Goal: Transaction & Acquisition: Purchase product/service

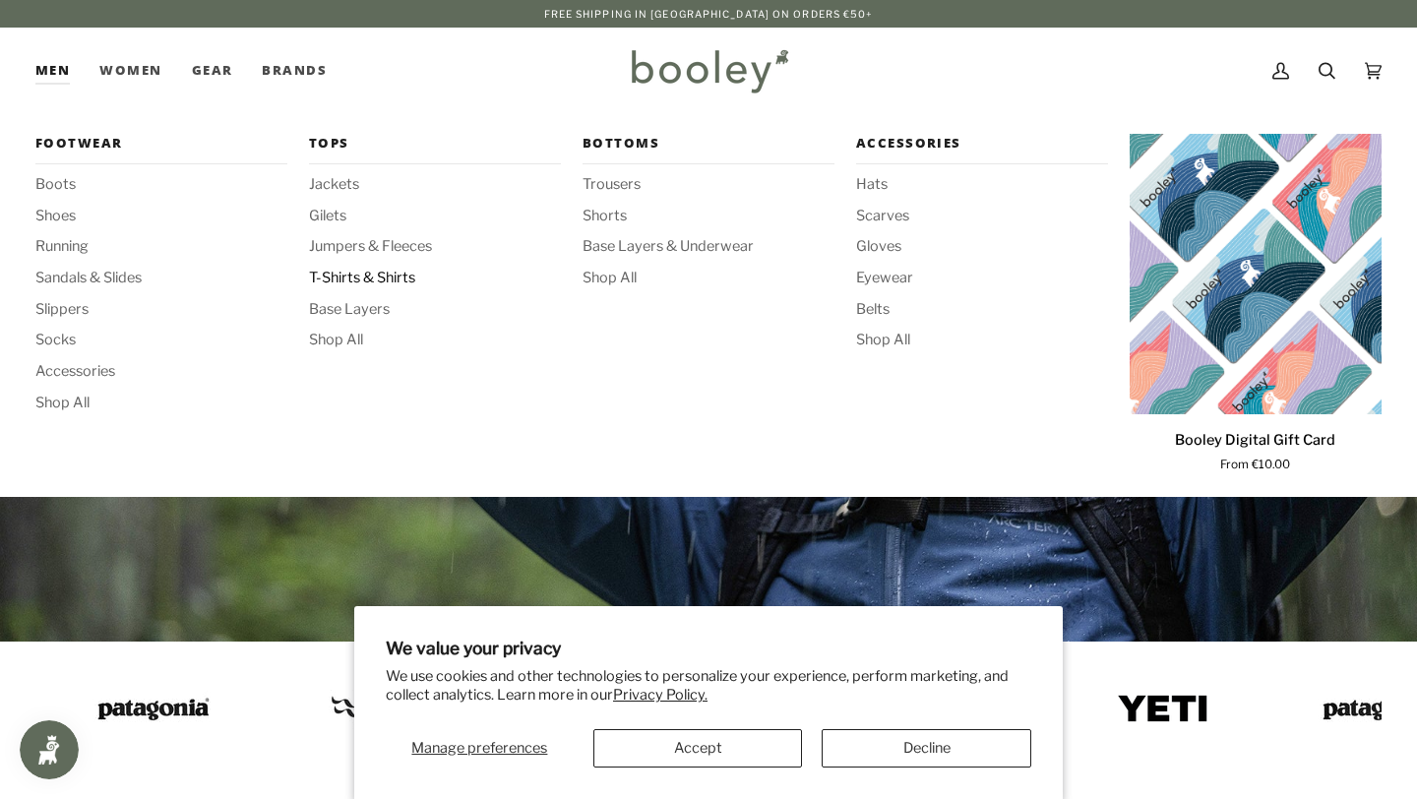
click at [394, 284] on span "T-Shirts & Shirts" at bounding box center [435, 279] width 252 height 22
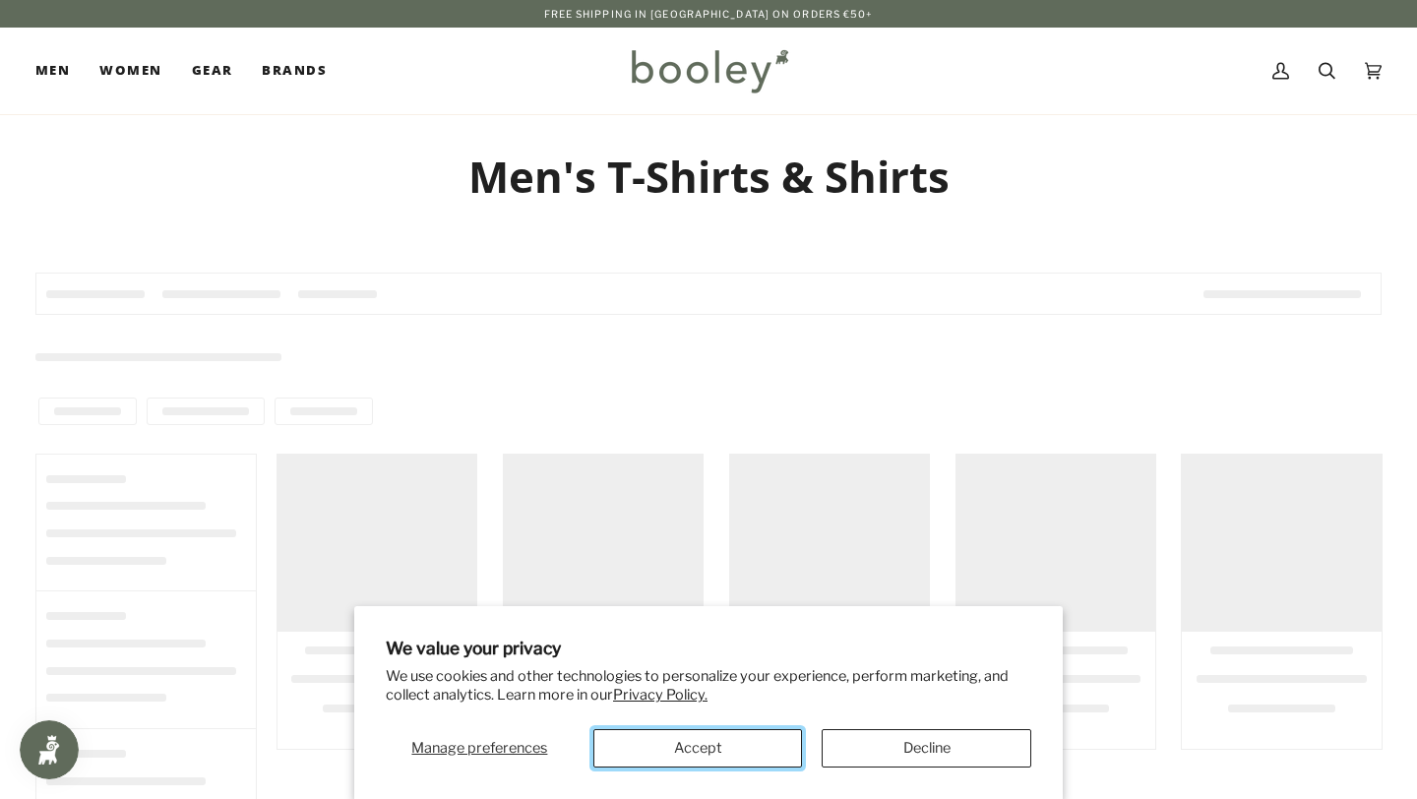
click at [759, 750] on button "Accept" at bounding box center [698, 748] width 210 height 38
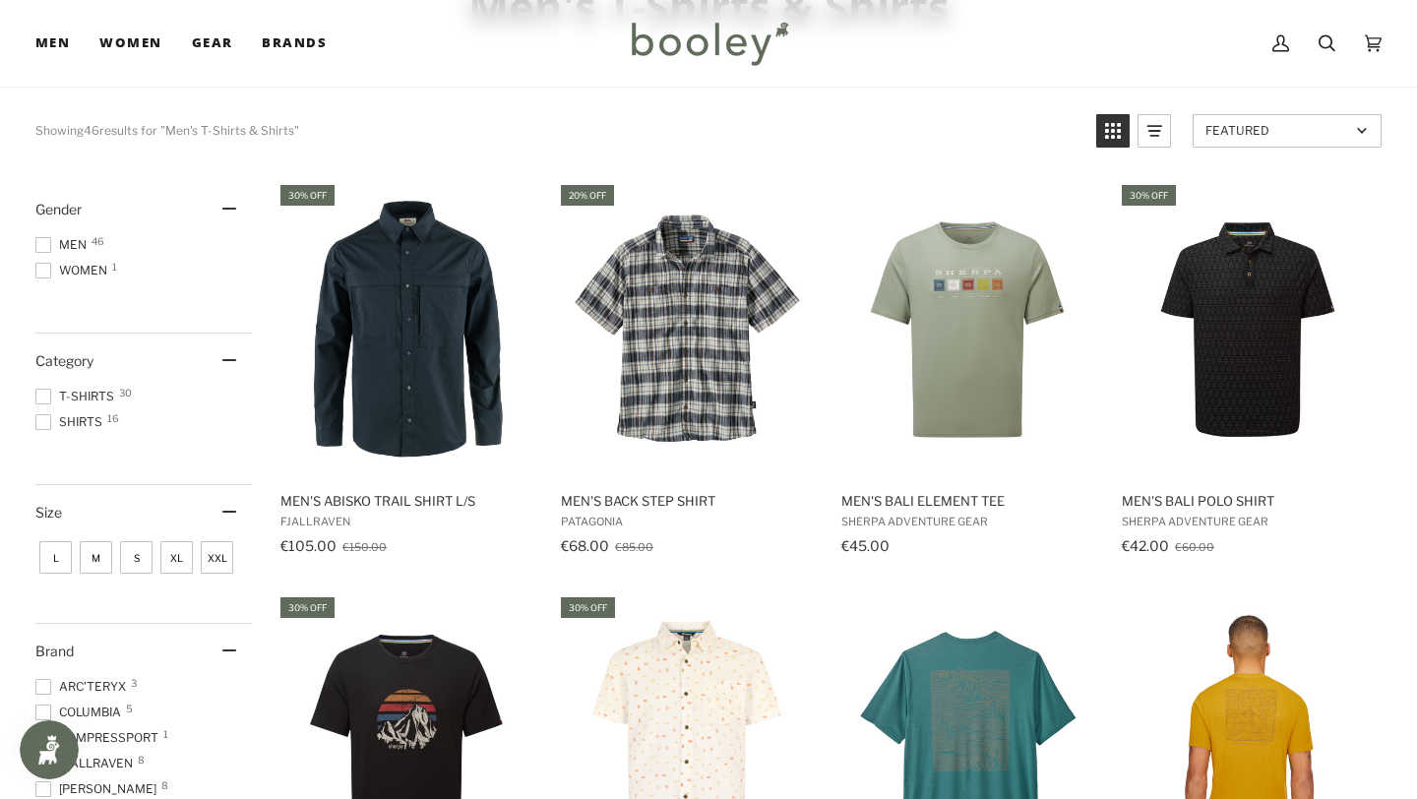
scroll to position [238, 0]
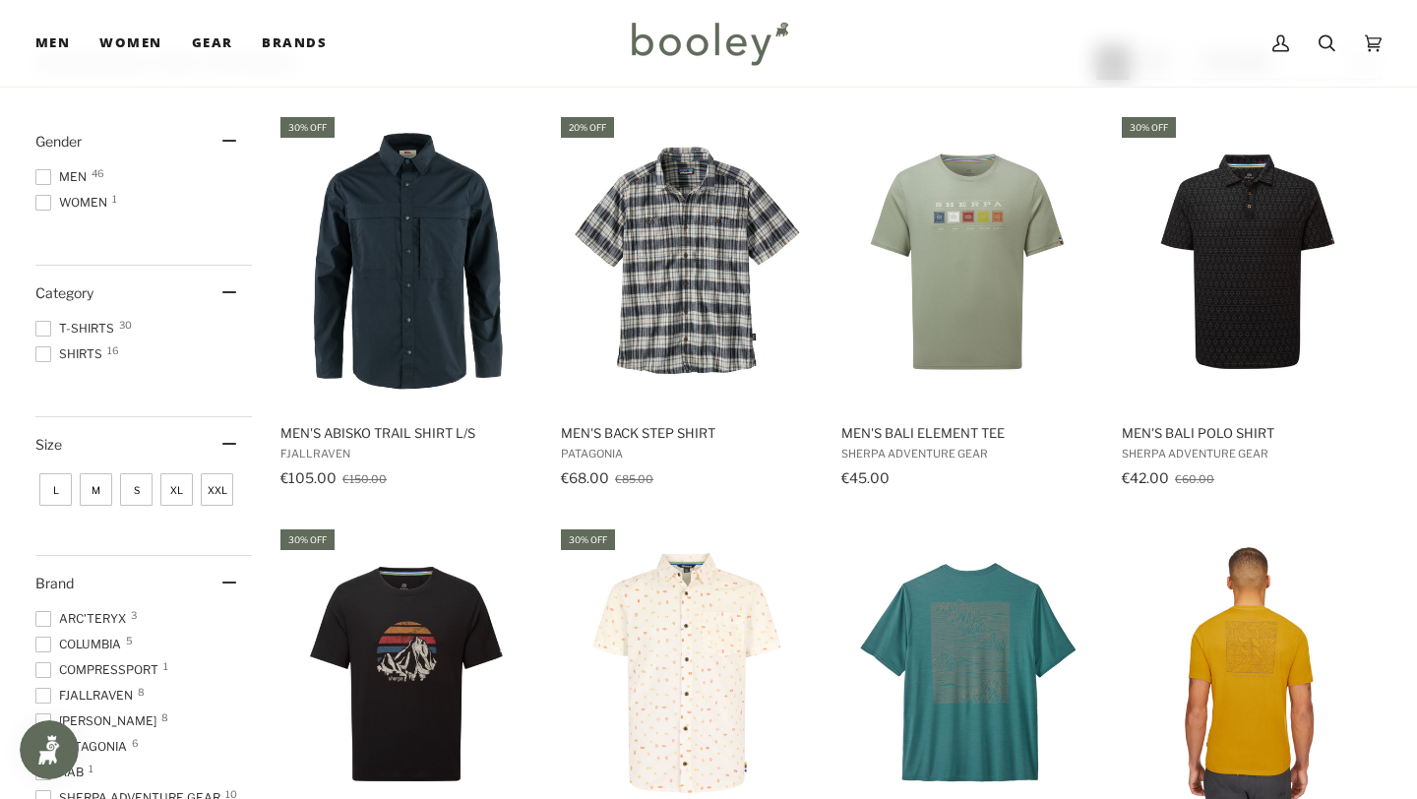
click at [181, 492] on span "XL" at bounding box center [176, 489] width 32 height 32
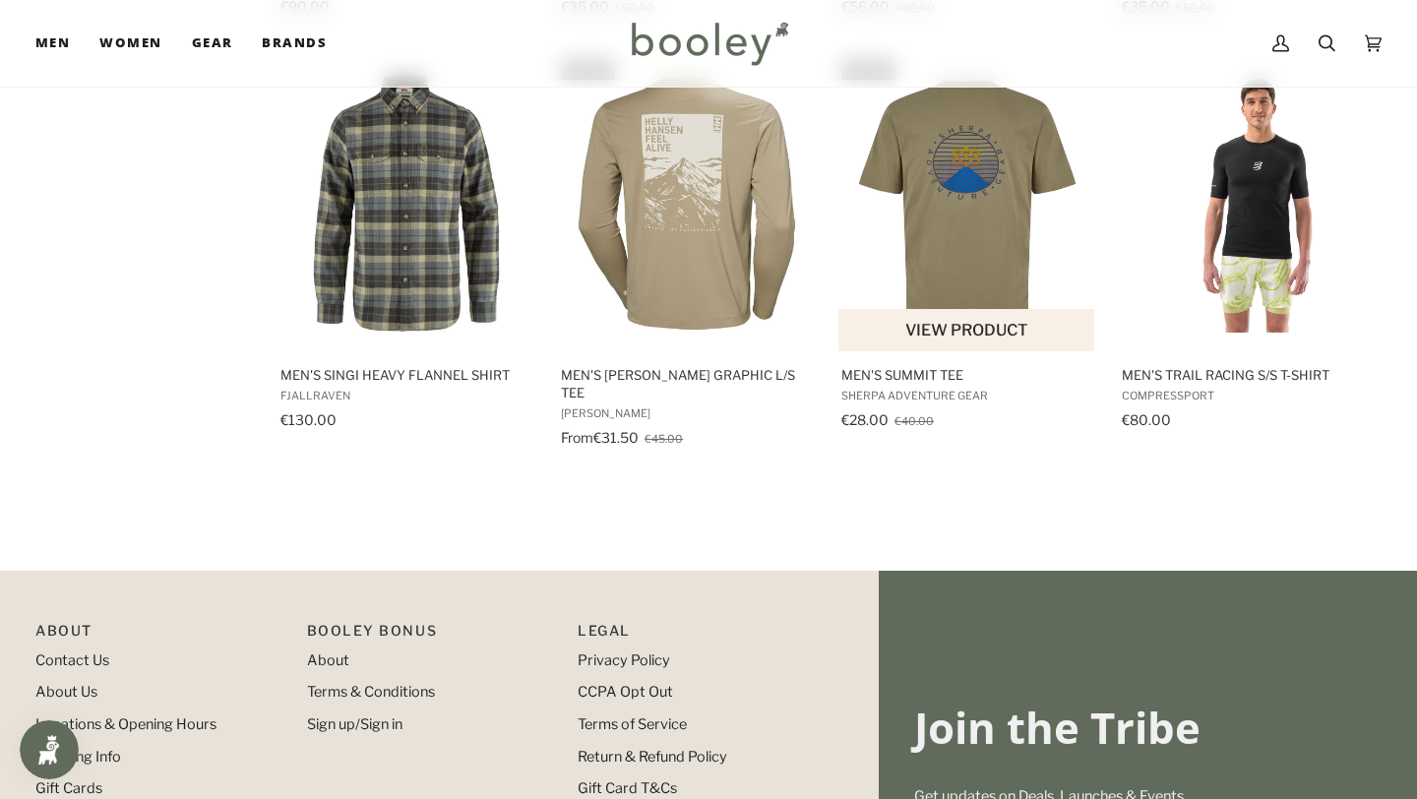
scroll to position [1831, 0]
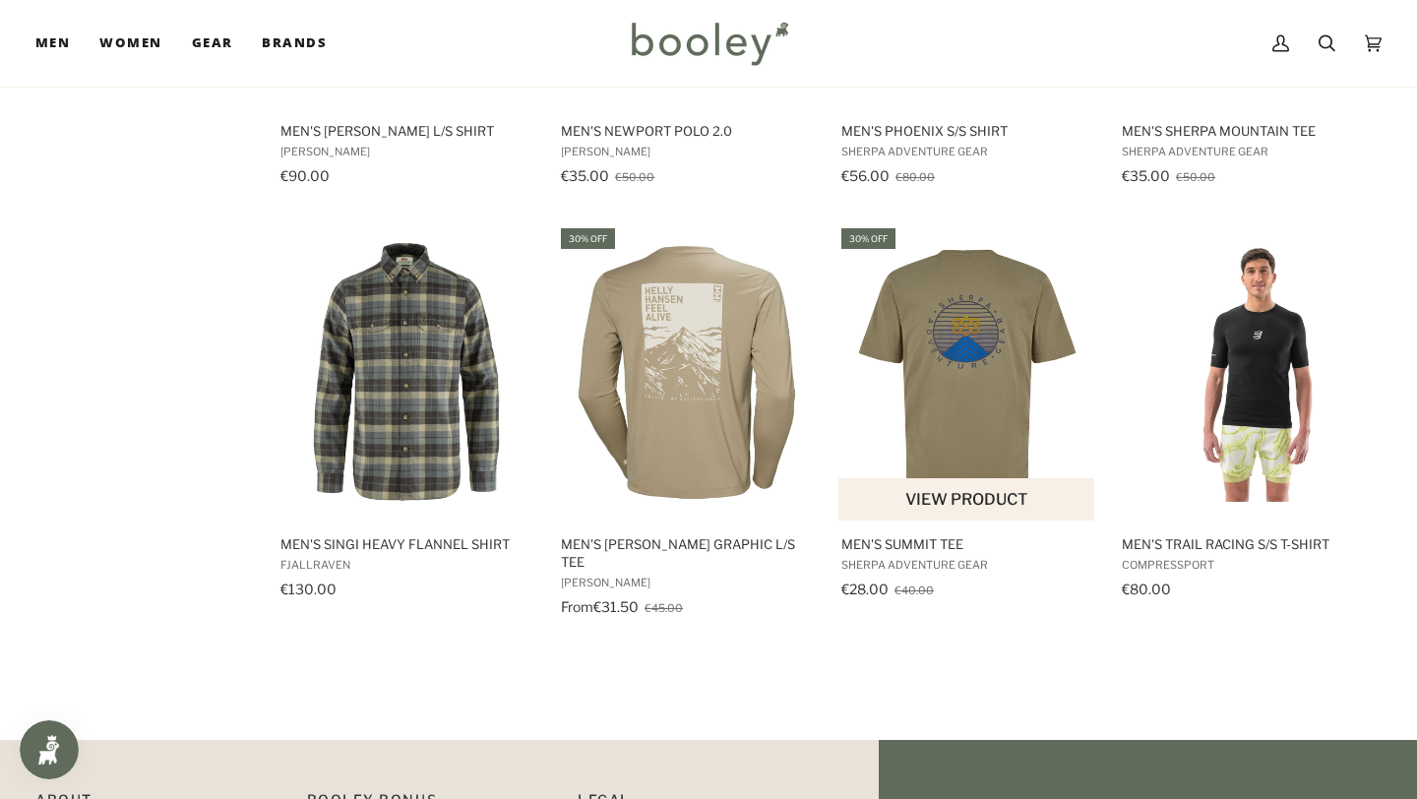
click at [970, 352] on img "Men's Summit Tee" at bounding box center [968, 372] width 258 height 258
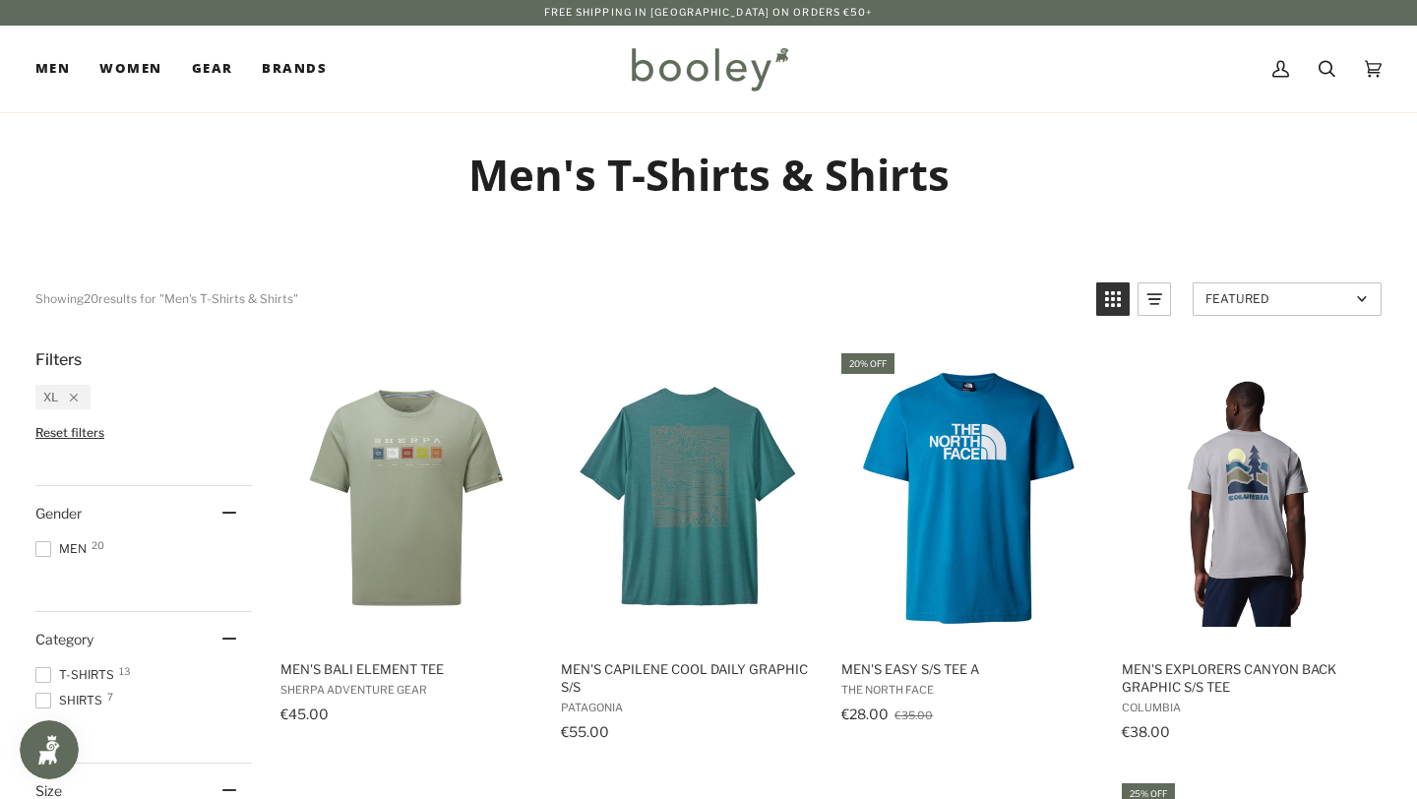
scroll to position [0, 0]
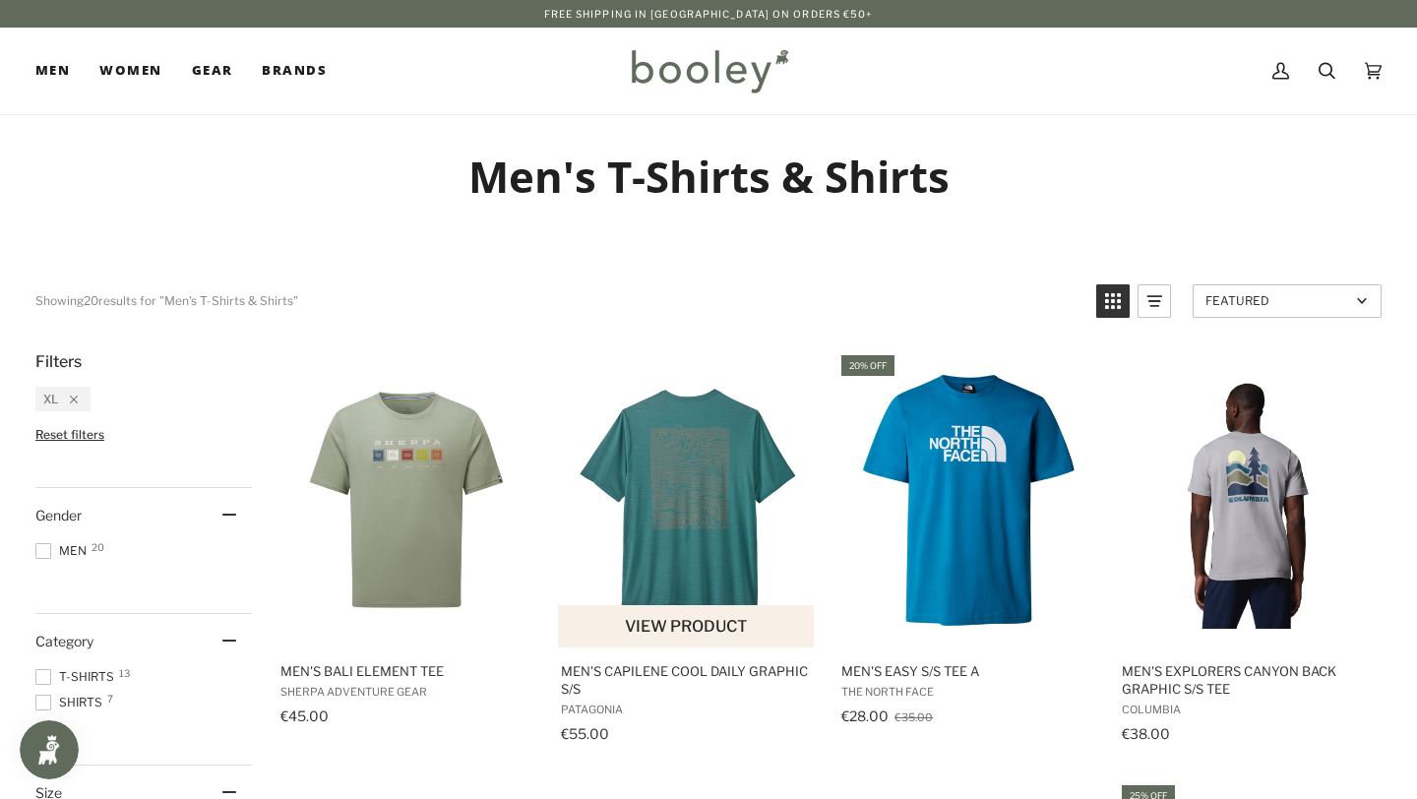
click at [659, 462] on img "Men's Capilene Cool Daily Graphic S/S" at bounding box center [687, 500] width 258 height 258
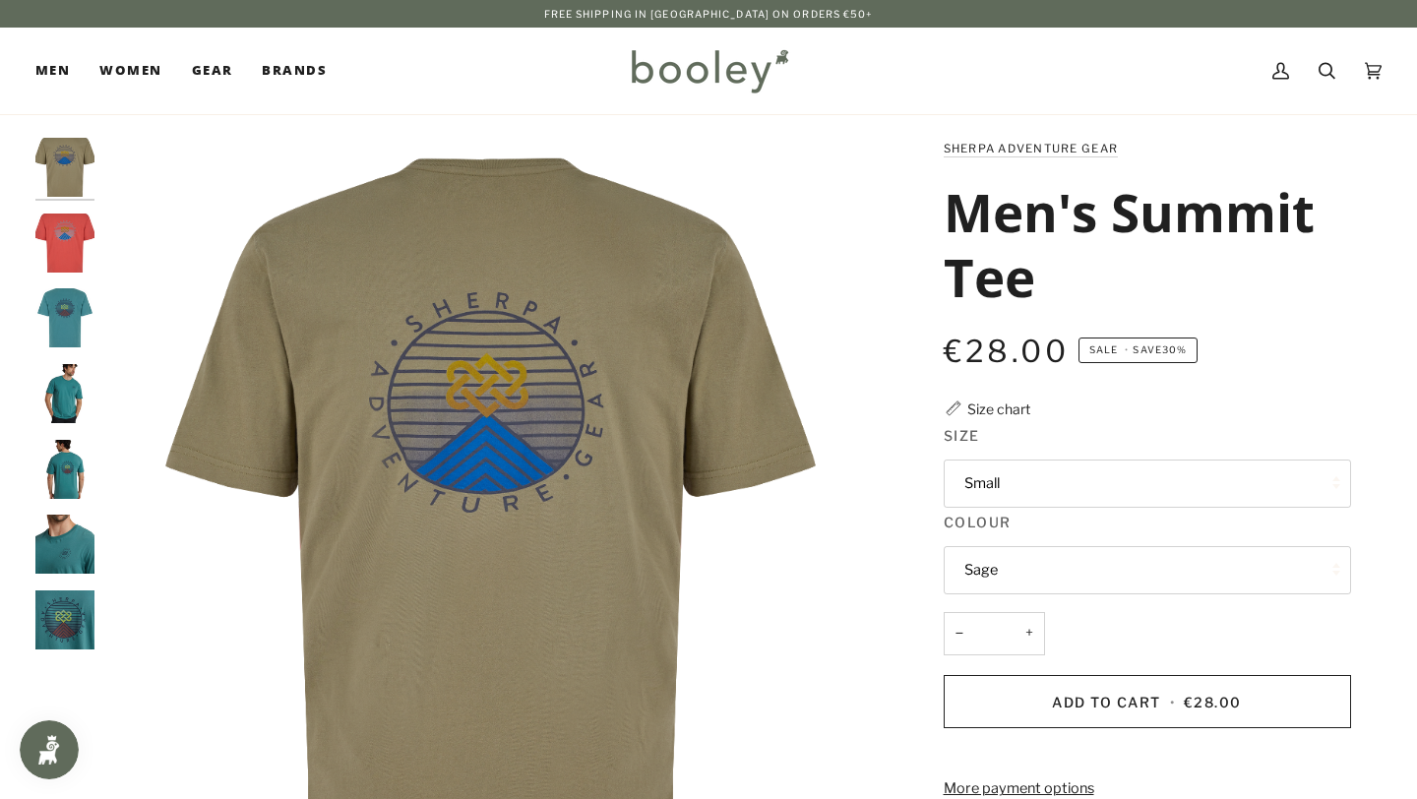
click at [1026, 478] on button "Small" at bounding box center [1147, 484] width 407 height 48
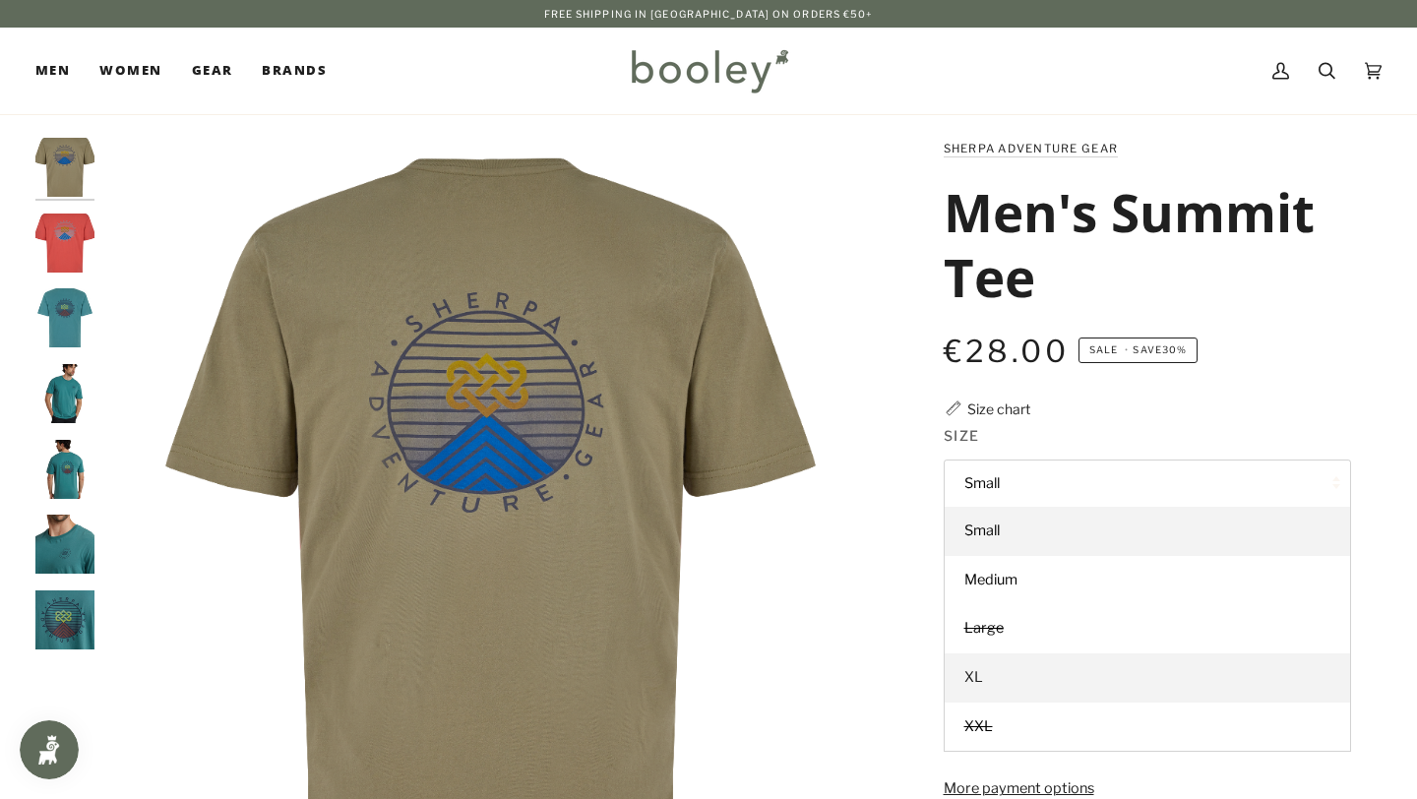
click at [989, 679] on link "XL" at bounding box center [1147, 677] width 405 height 49
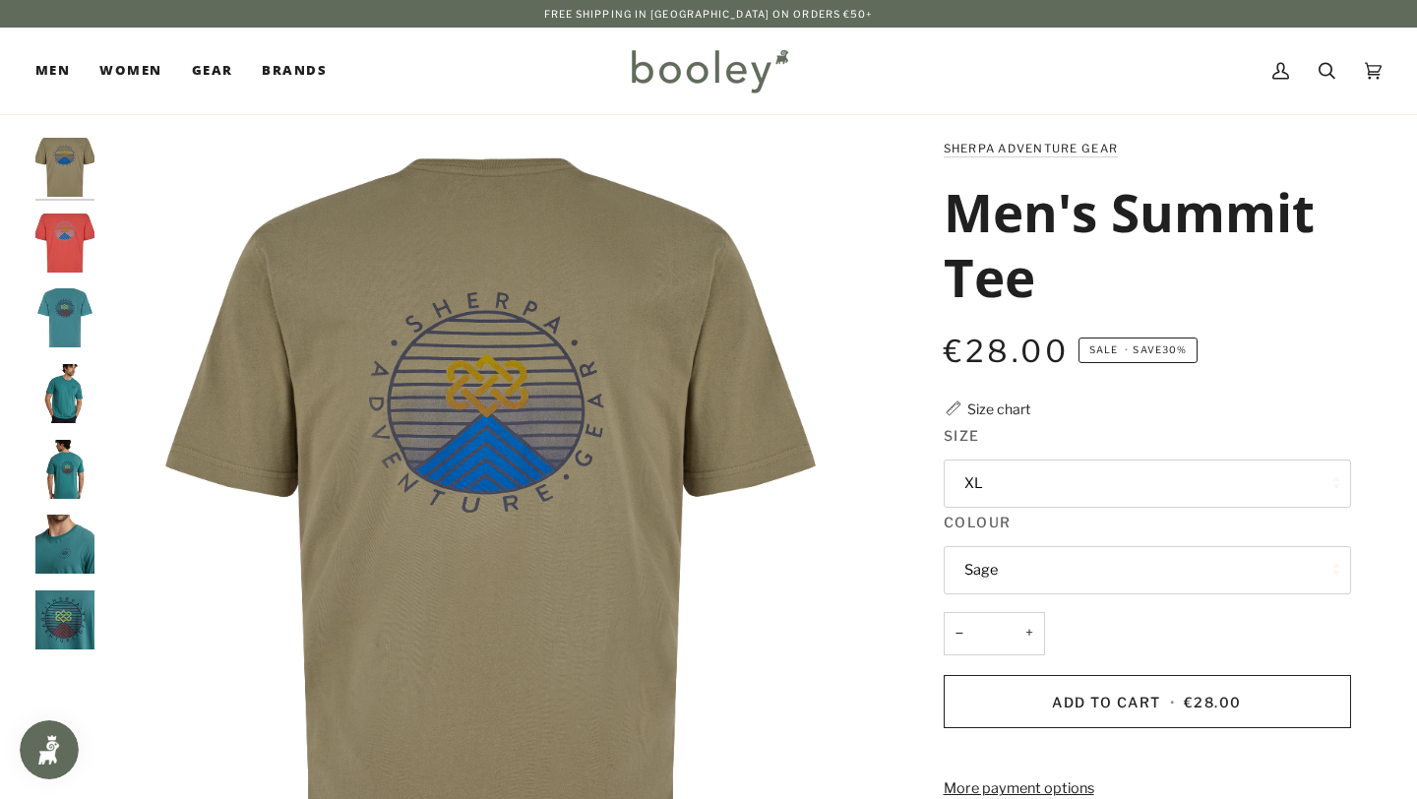
click at [1013, 586] on button "Sage" at bounding box center [1147, 570] width 407 height 48
click at [892, 513] on div "Sherpa Adventure Gear Men's Summit Tee €28.00 Sale • Save 30% Size chart Size X…" at bounding box center [1129, 647] width 505 height 1019
click at [62, 258] on img "Sherpa Adventure Gear Men's Summit Tee Chilli - Booley Galway" at bounding box center [64, 243] width 59 height 59
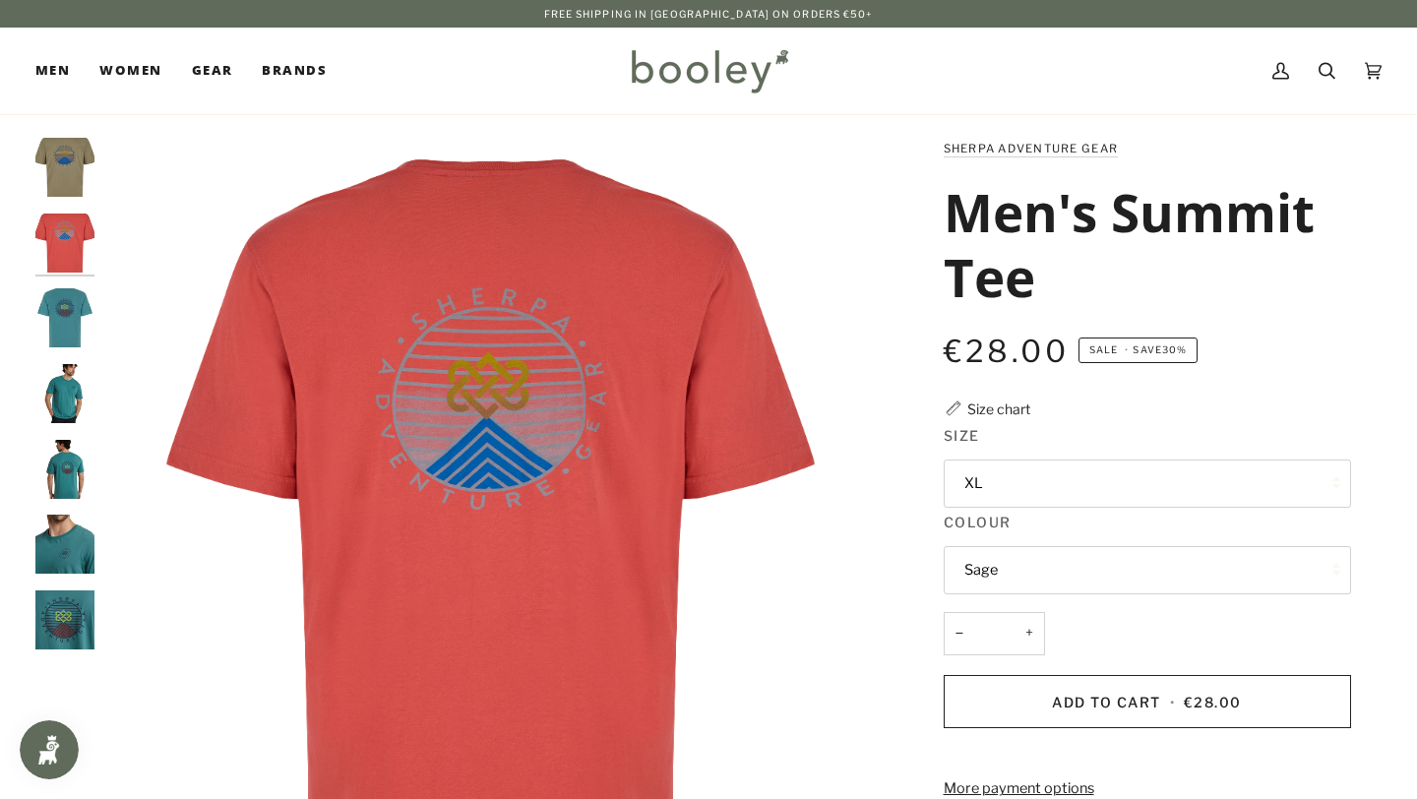
click at [1064, 561] on button "Sage" at bounding box center [1147, 570] width 407 height 48
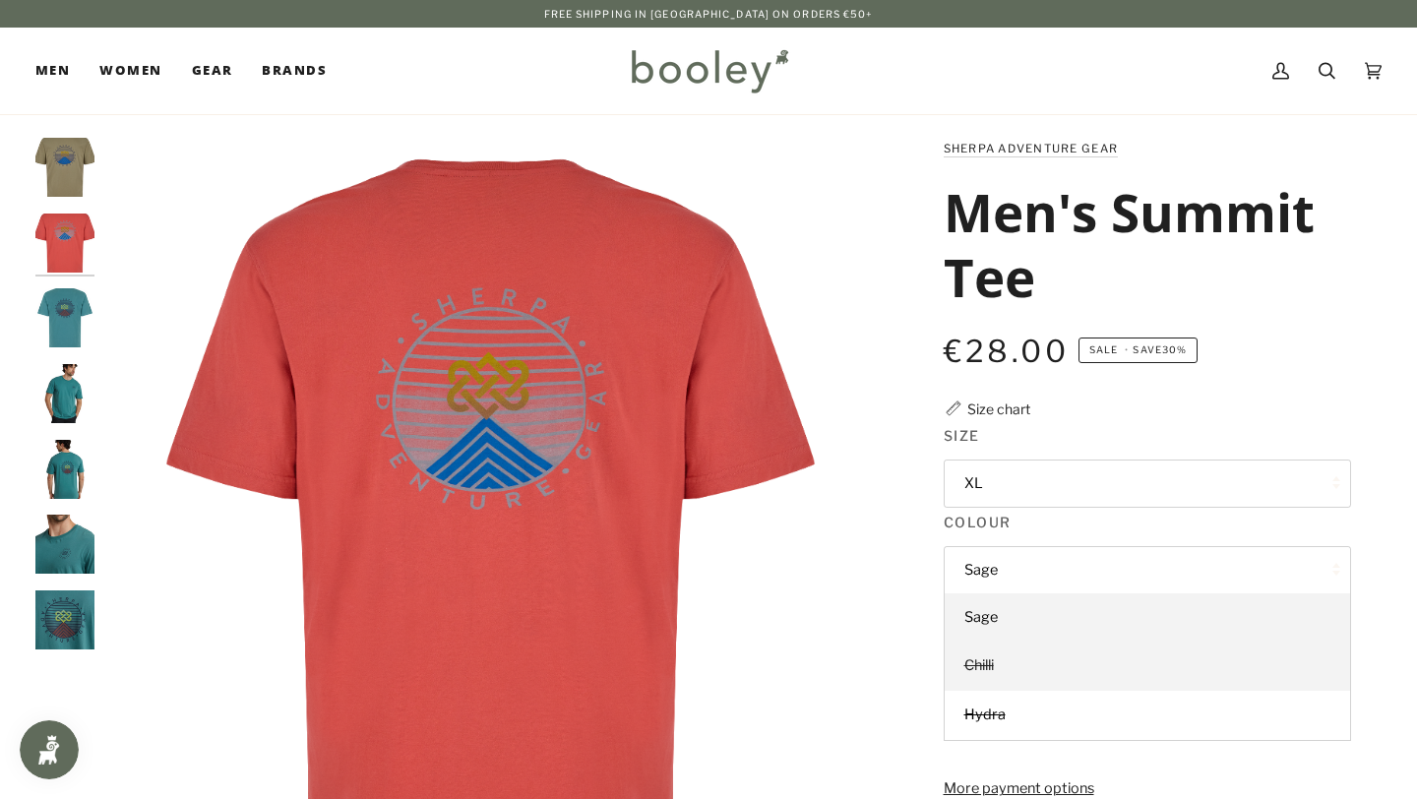
click at [1034, 665] on link "Chilli" at bounding box center [1147, 666] width 405 height 49
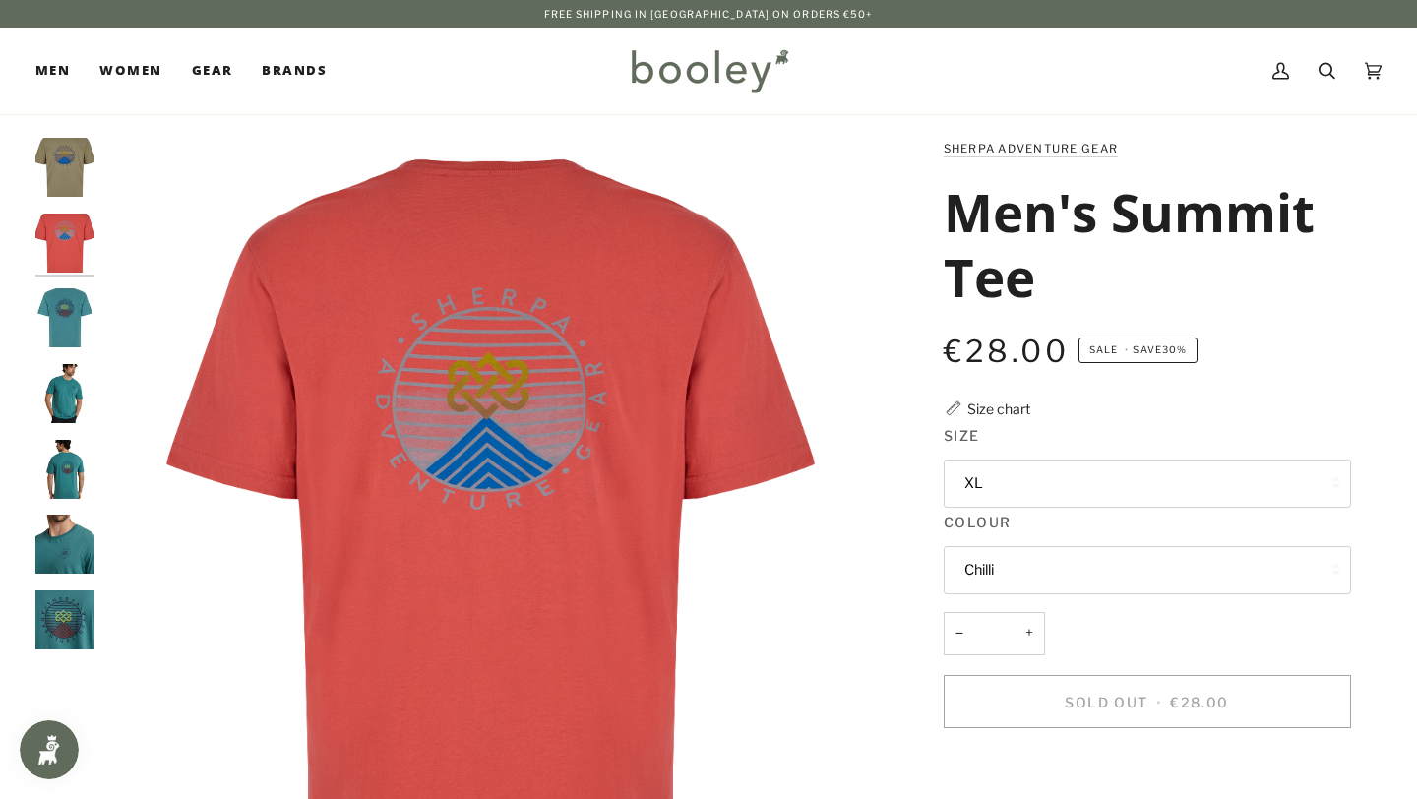
click at [1056, 496] on button "XL" at bounding box center [1147, 484] width 407 height 48
click at [908, 514] on div "Sherpa Adventure Gear Men's Summit Tee €28.00 Sale • Save 30% Size chart Size X…" at bounding box center [1129, 647] width 443 height 1019
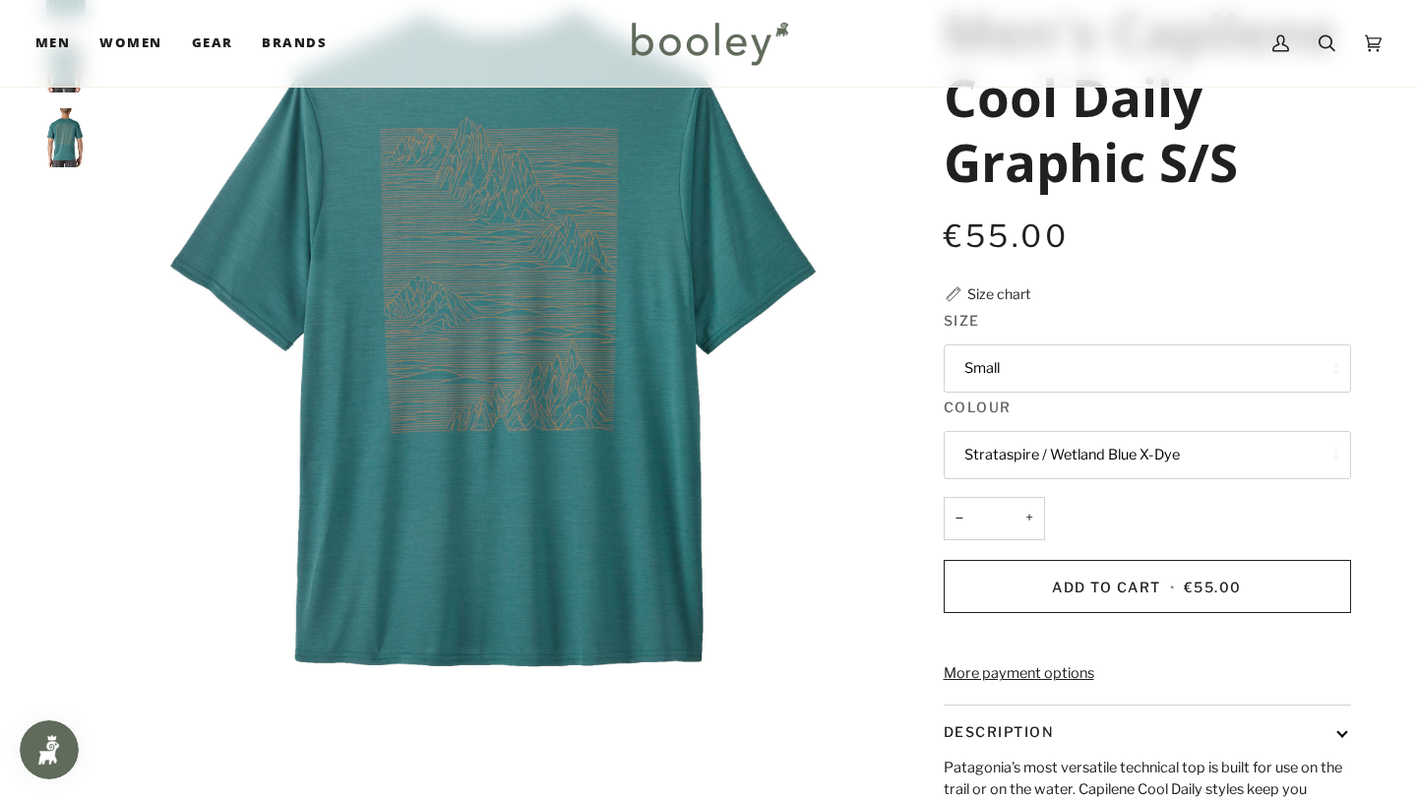
scroll to position [271, 0]
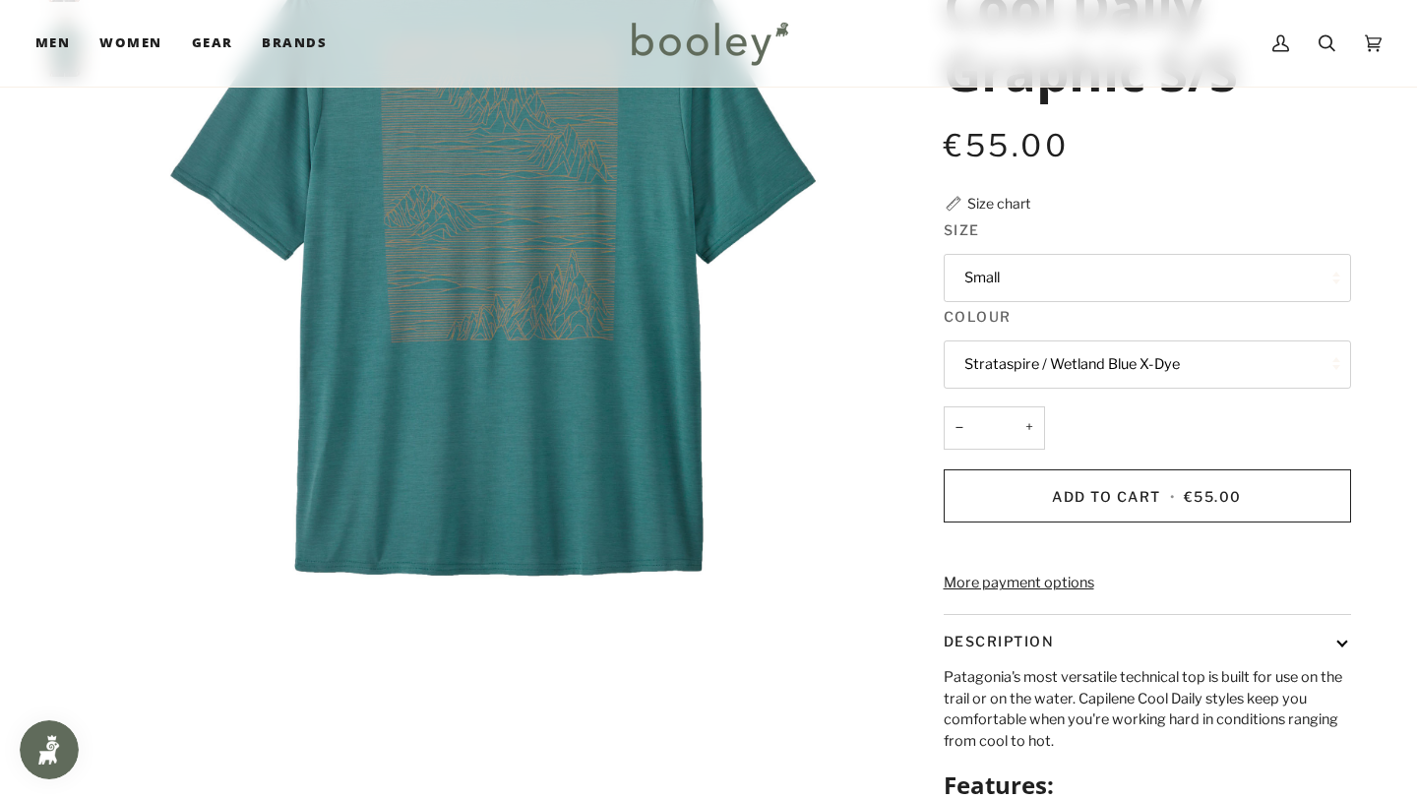
click at [1092, 271] on button "Small" at bounding box center [1147, 278] width 407 height 48
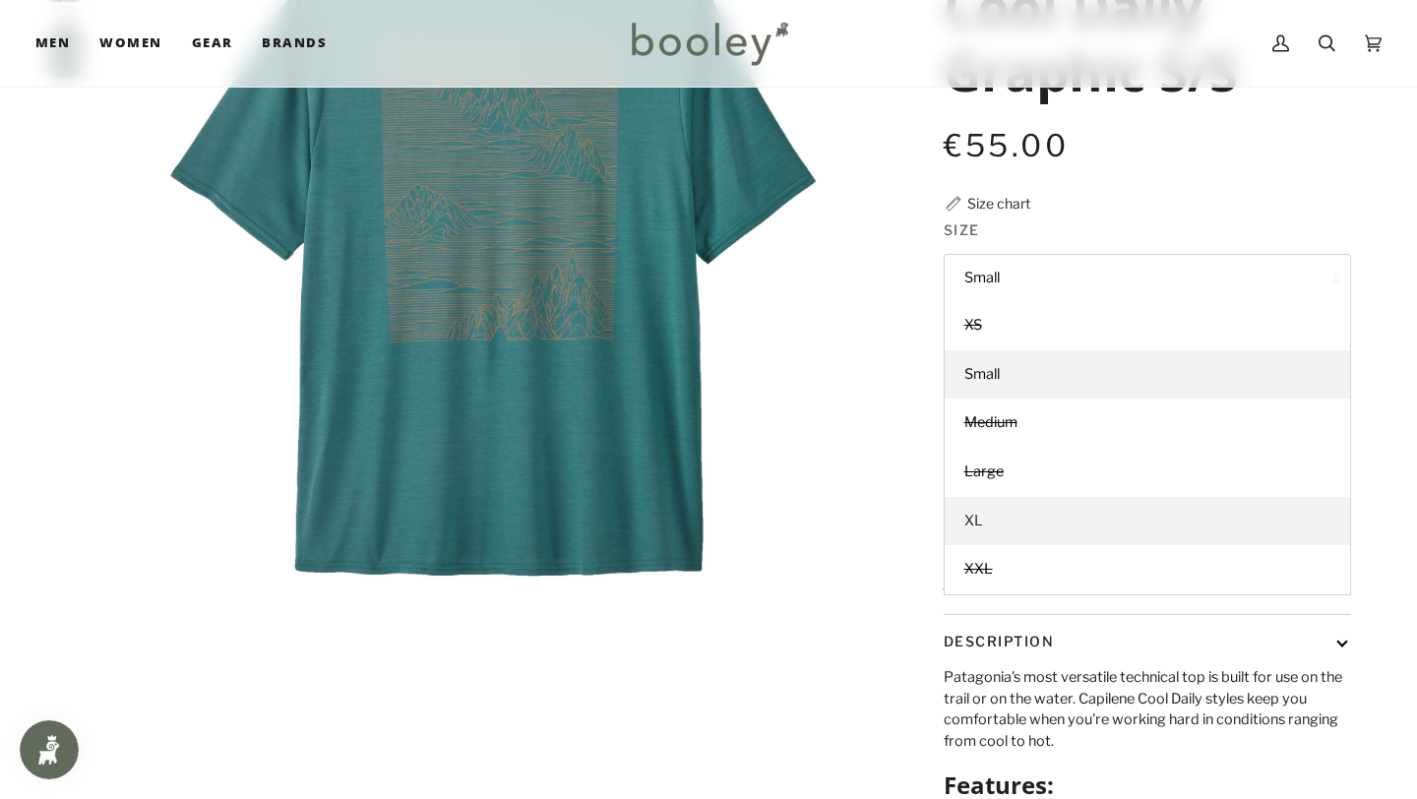
click at [1017, 535] on link "XL" at bounding box center [1147, 521] width 405 height 49
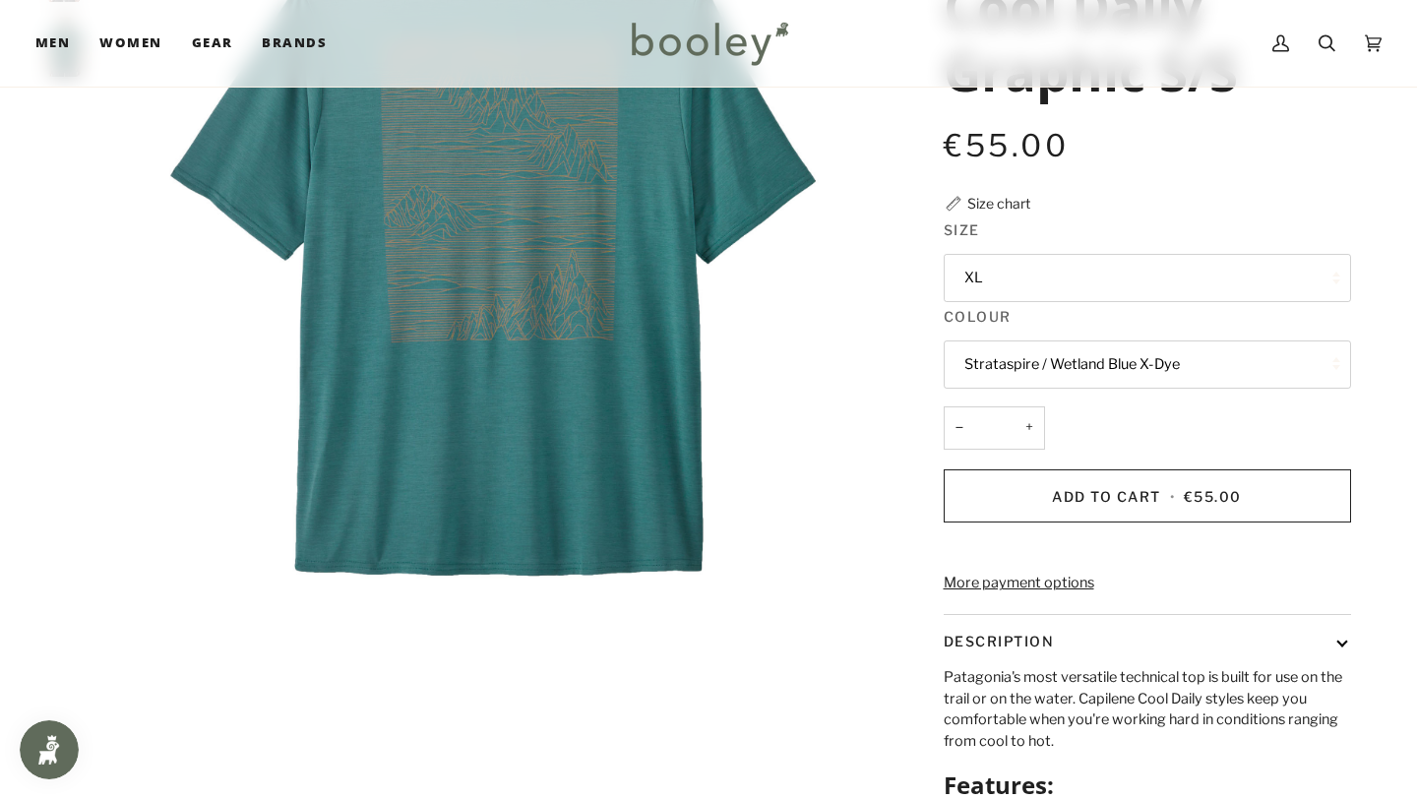
click at [1060, 380] on button "Strataspire / Wetland Blue X-Dye" at bounding box center [1147, 365] width 407 height 48
click at [1057, 404] on span "Strataspire / Wetland Blue X-Dye" at bounding box center [1072, 412] width 216 height 18
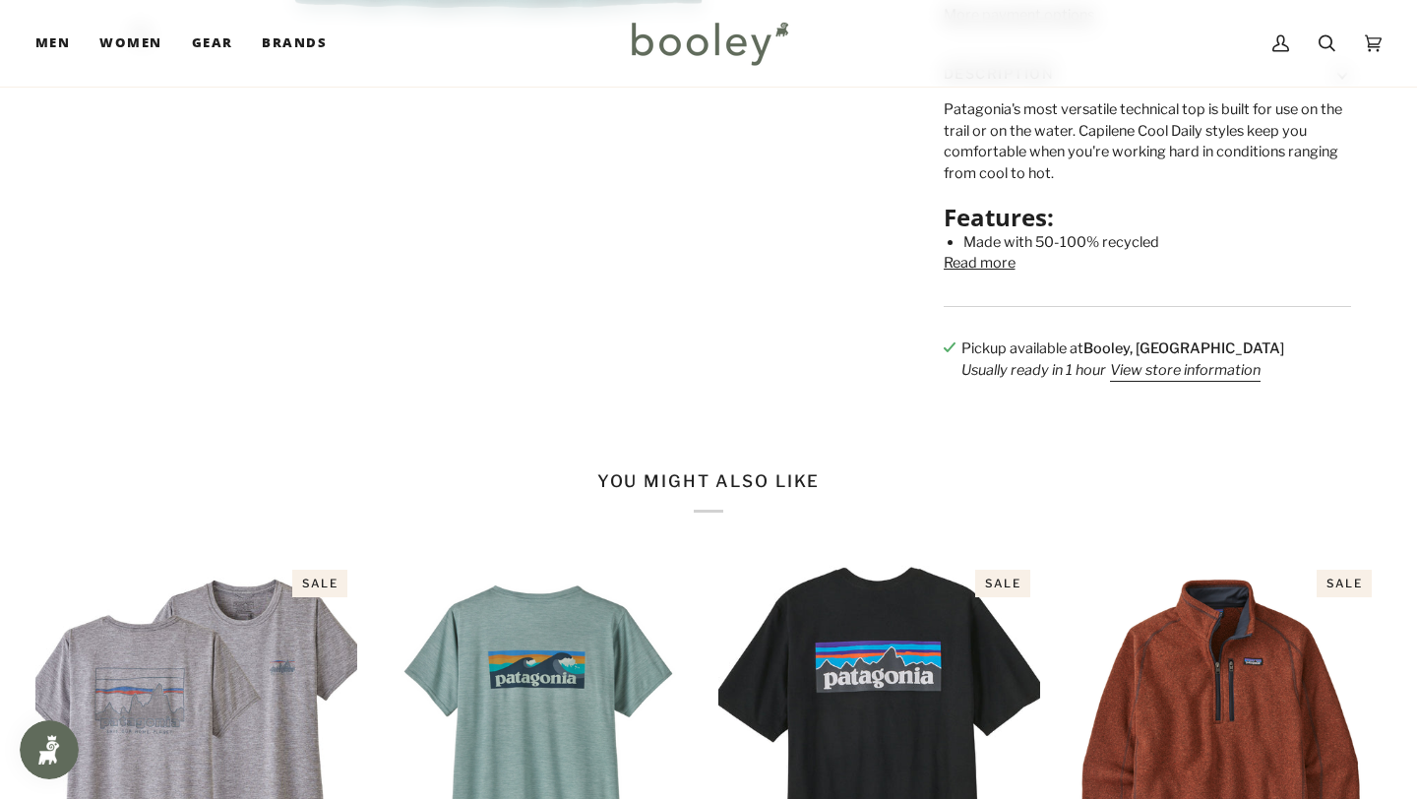
scroll to position [841, 0]
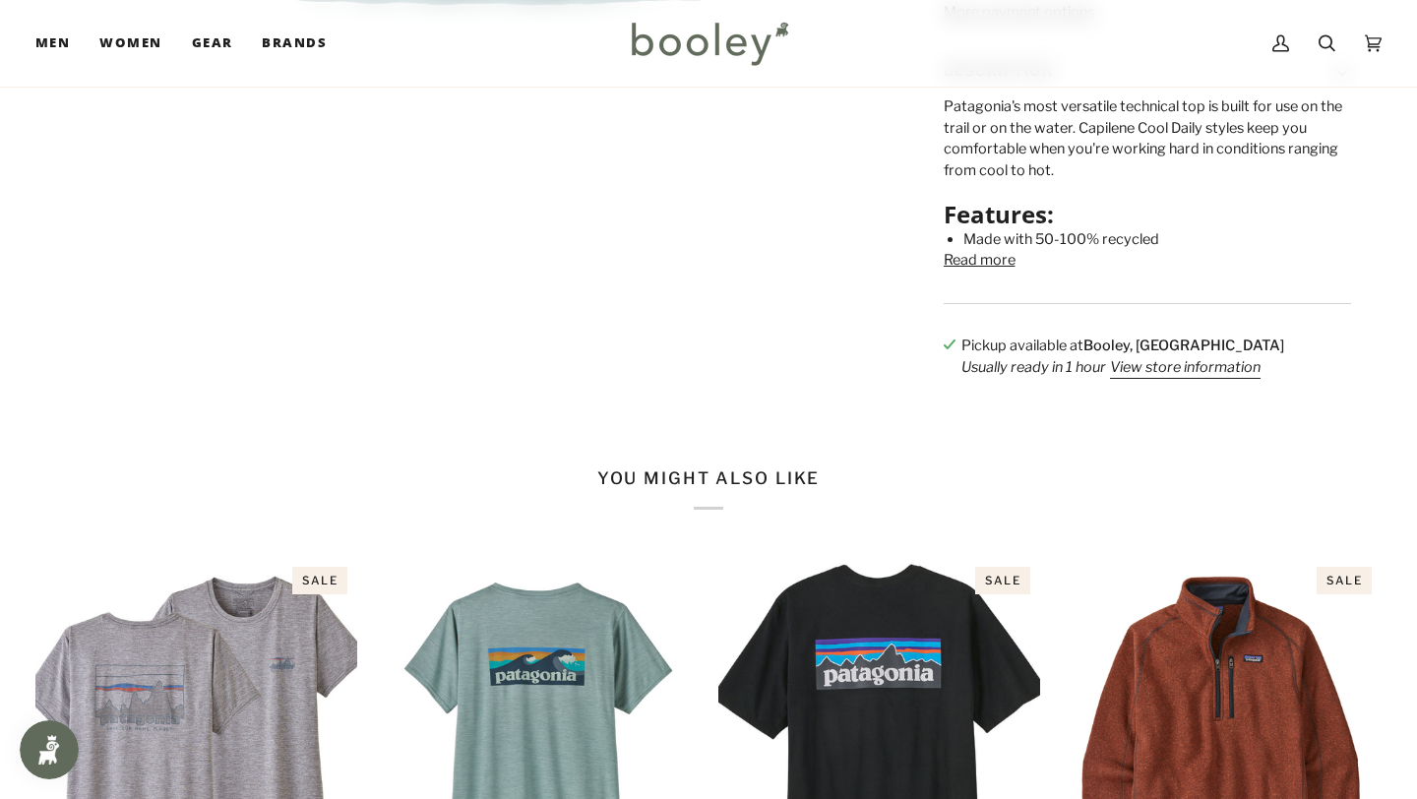
click at [995, 272] on button "Read more" at bounding box center [980, 261] width 72 height 22
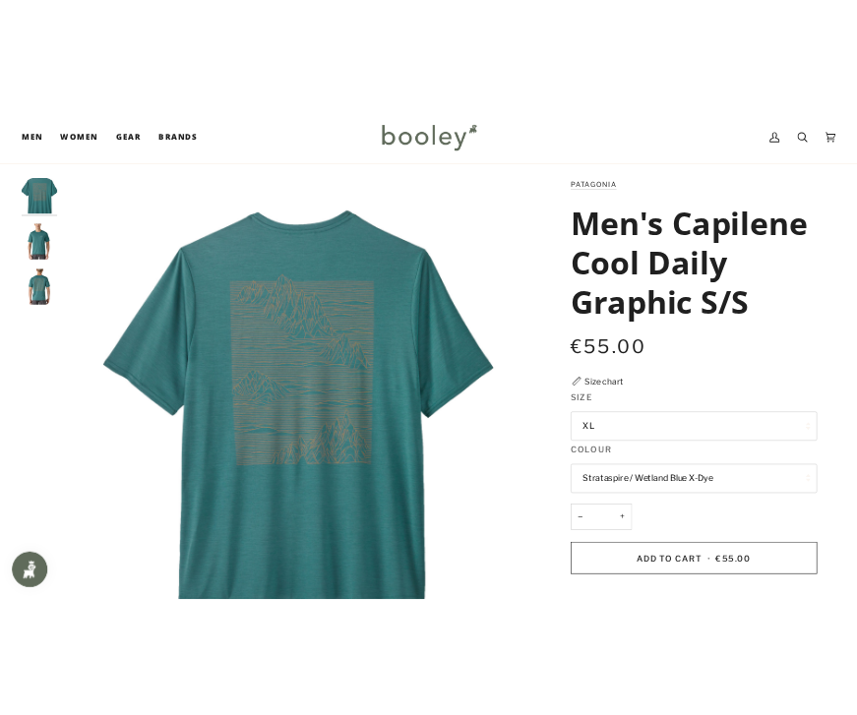
scroll to position [0, 0]
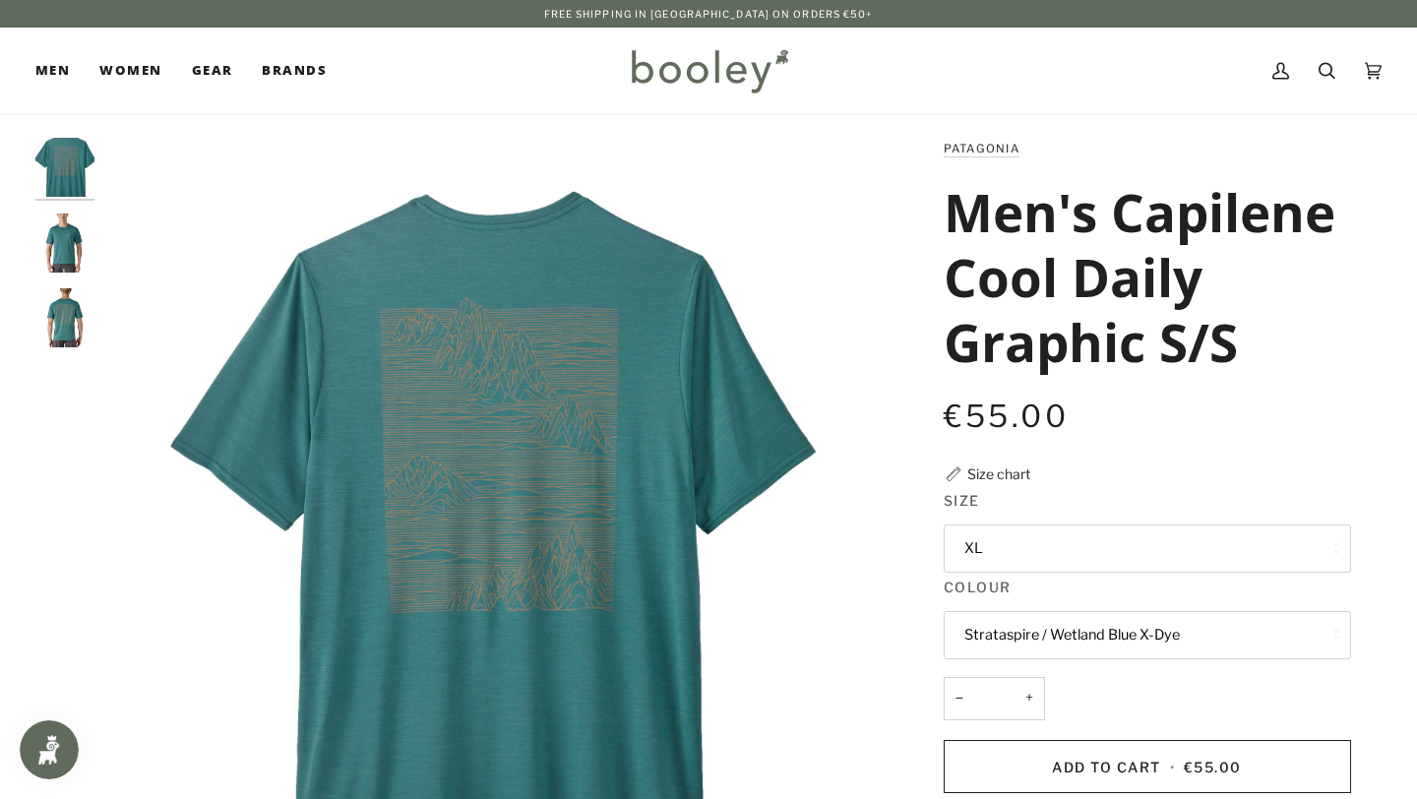
click at [1147, 209] on h1 "Men's Capilene Cool Daily Graphic S/S" at bounding box center [1140, 276] width 393 height 195
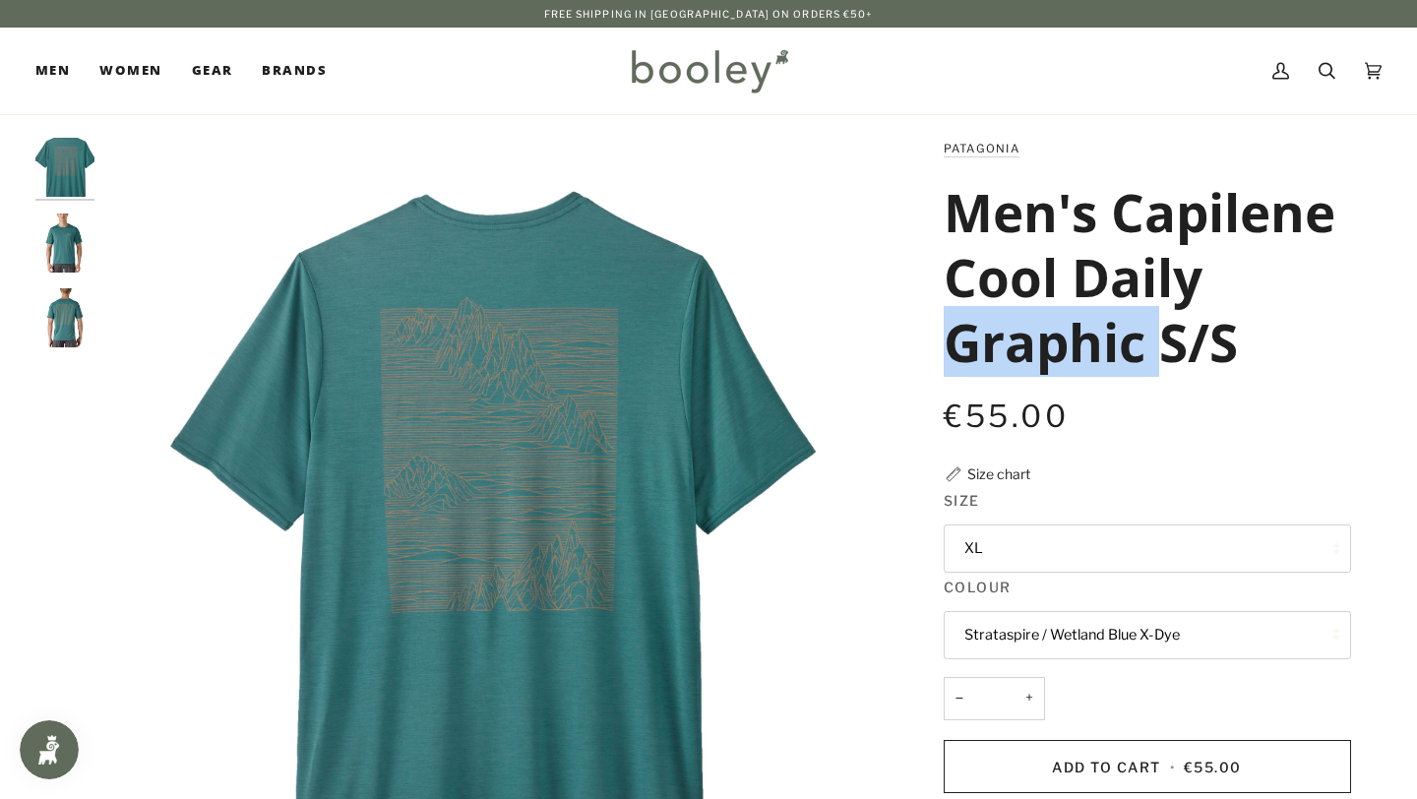
click at [1147, 209] on h1 "Men's Capilene Cool Daily Graphic S/S" at bounding box center [1140, 276] width 393 height 195
copy h1 "Capilene"
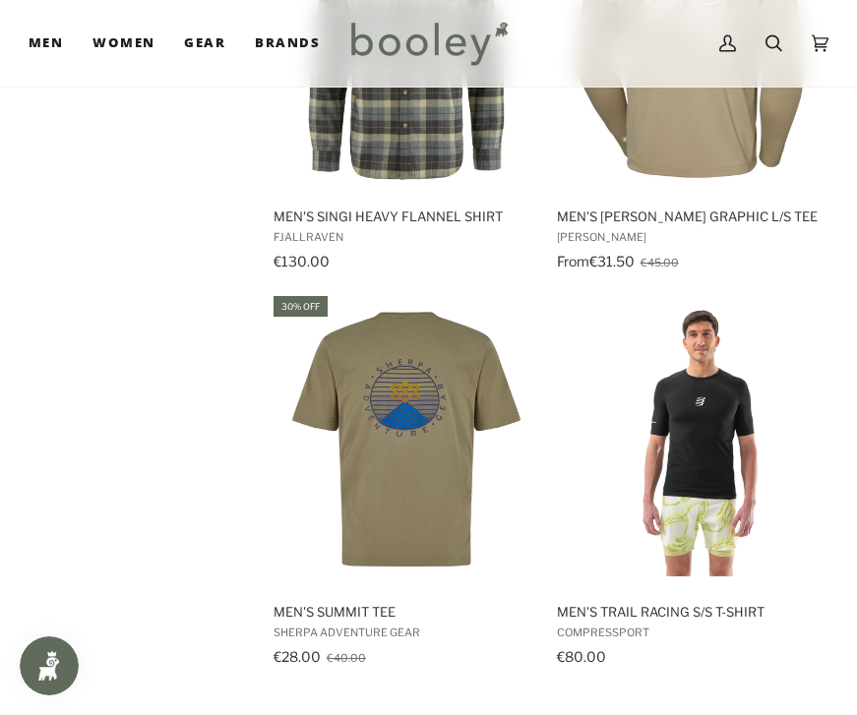
scroll to position [3665, 0]
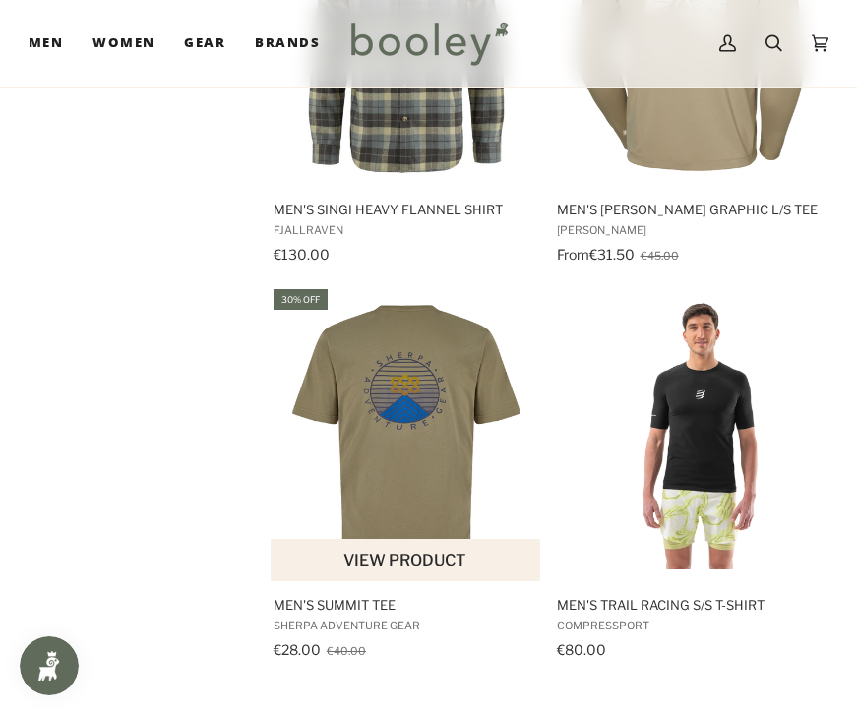
click at [395, 440] on img "Men's Summit Tee" at bounding box center [407, 434] width 272 height 272
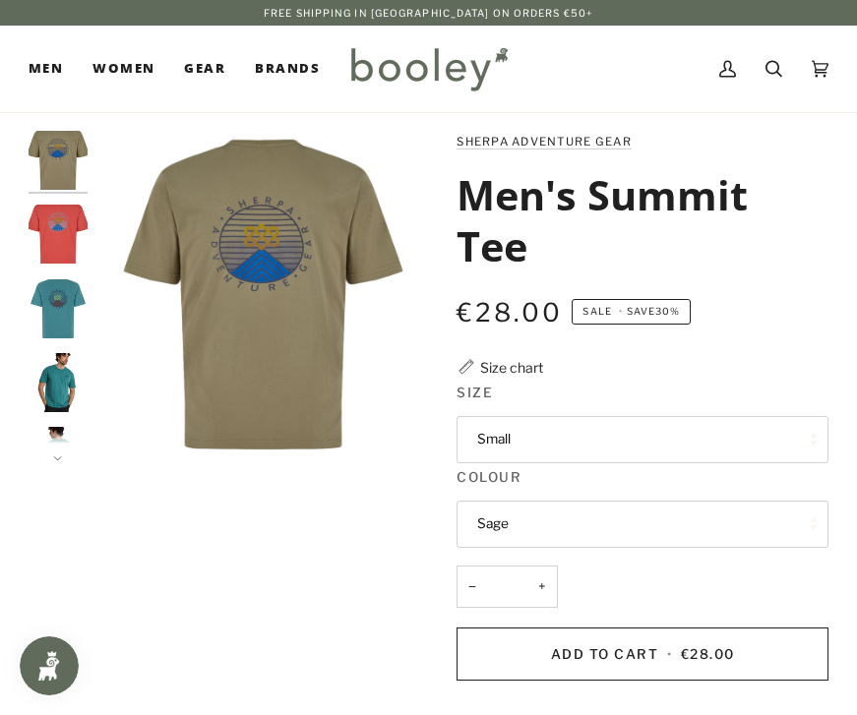
click at [485, 432] on button "Small" at bounding box center [643, 439] width 372 height 47
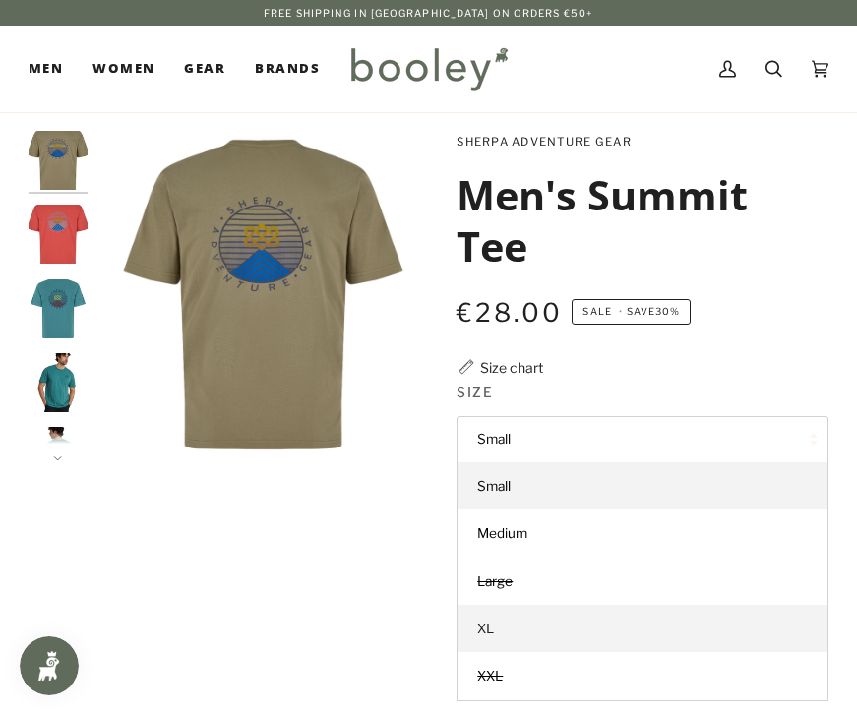
click at [495, 633] on link "XL" at bounding box center [643, 628] width 370 height 47
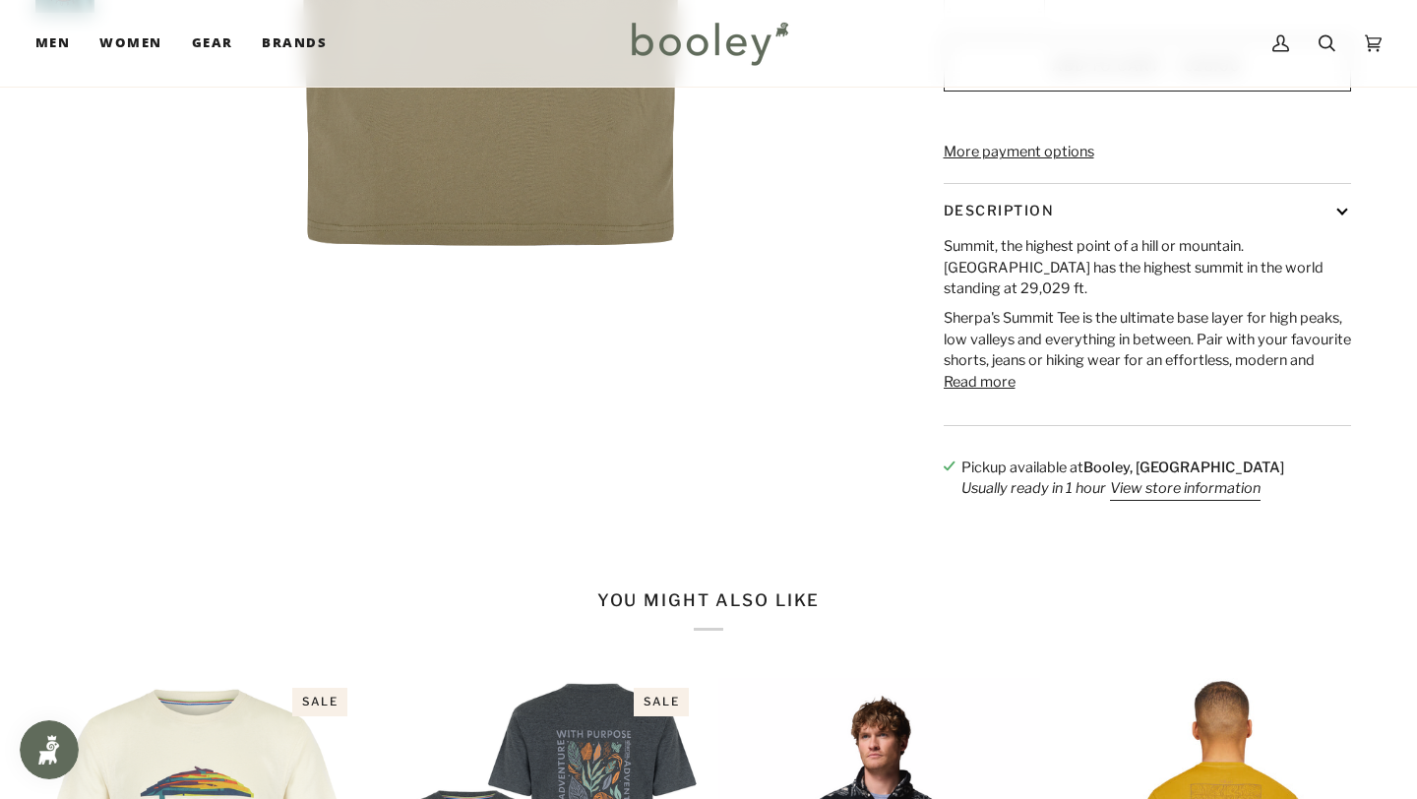
scroll to position [639, 0]
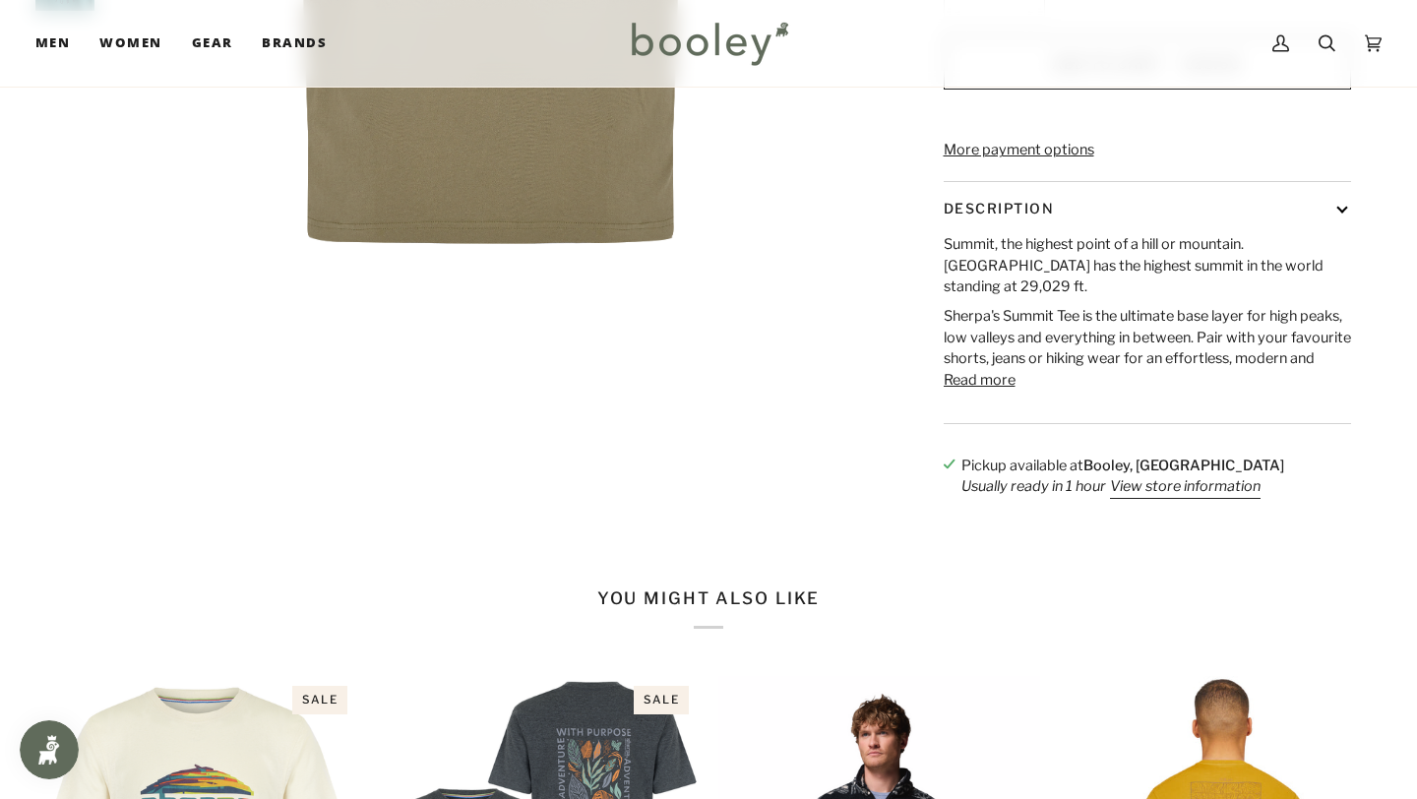
click at [856, 392] on button "Read more" at bounding box center [980, 381] width 72 height 22
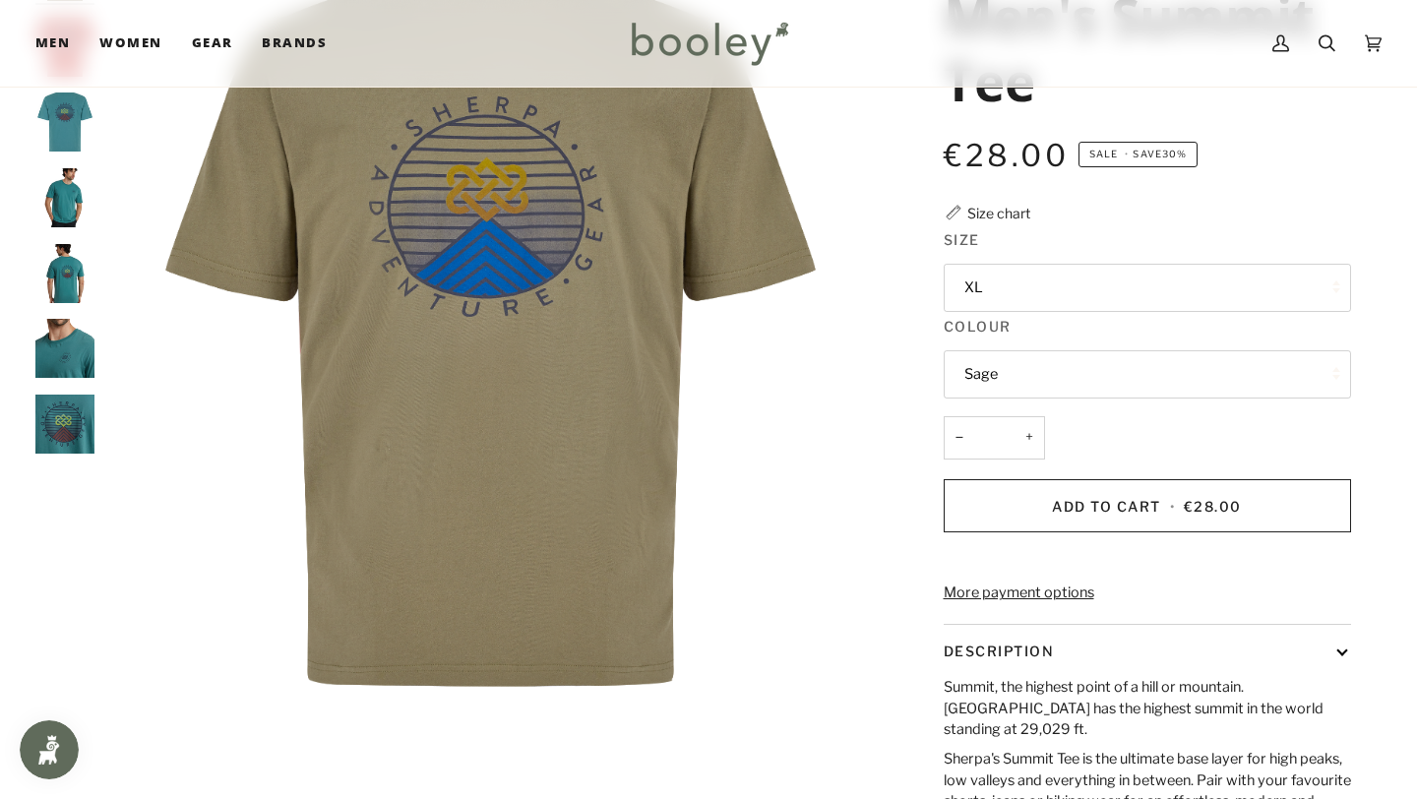
scroll to position [194, 0]
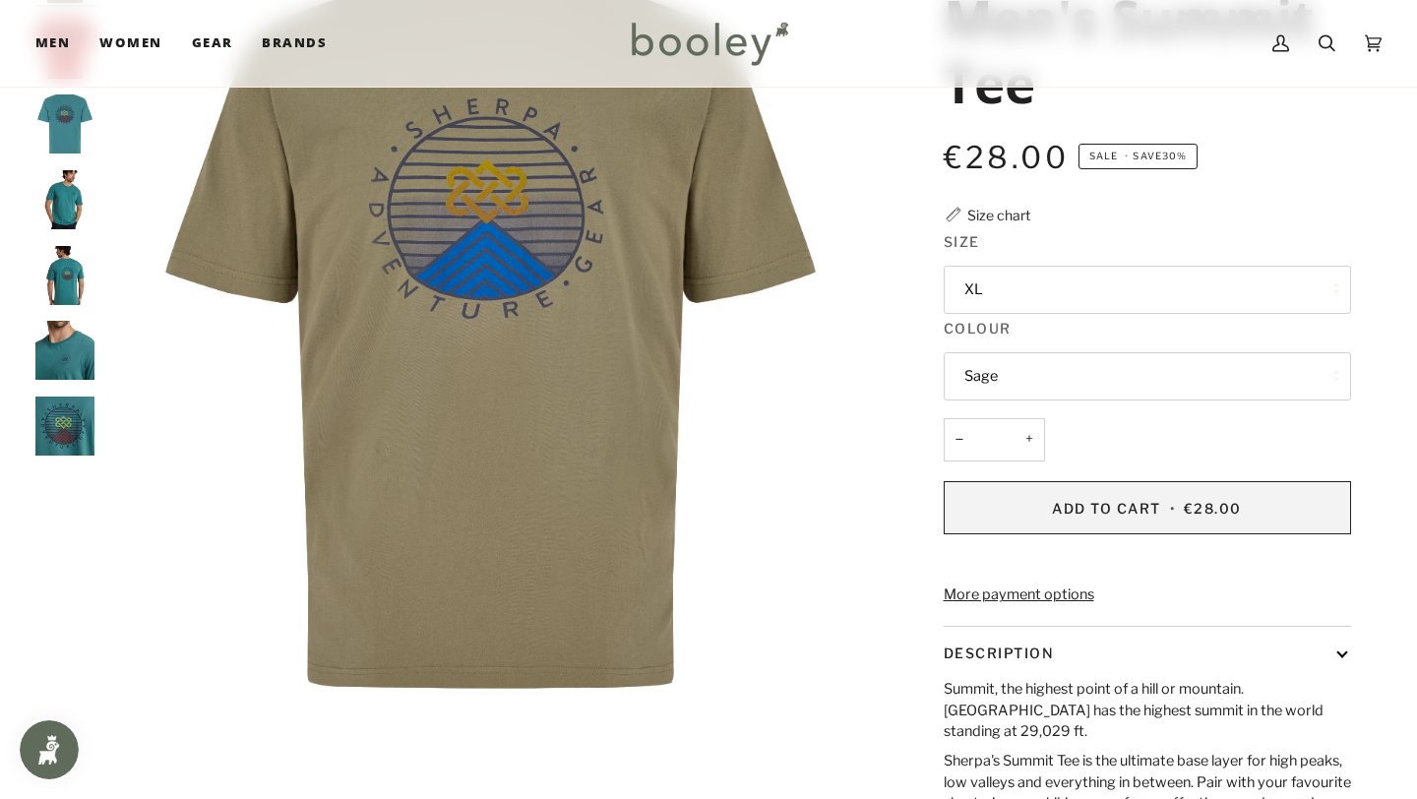
click at [856, 492] on button "Add to Cart • €28.00" at bounding box center [1147, 507] width 407 height 53
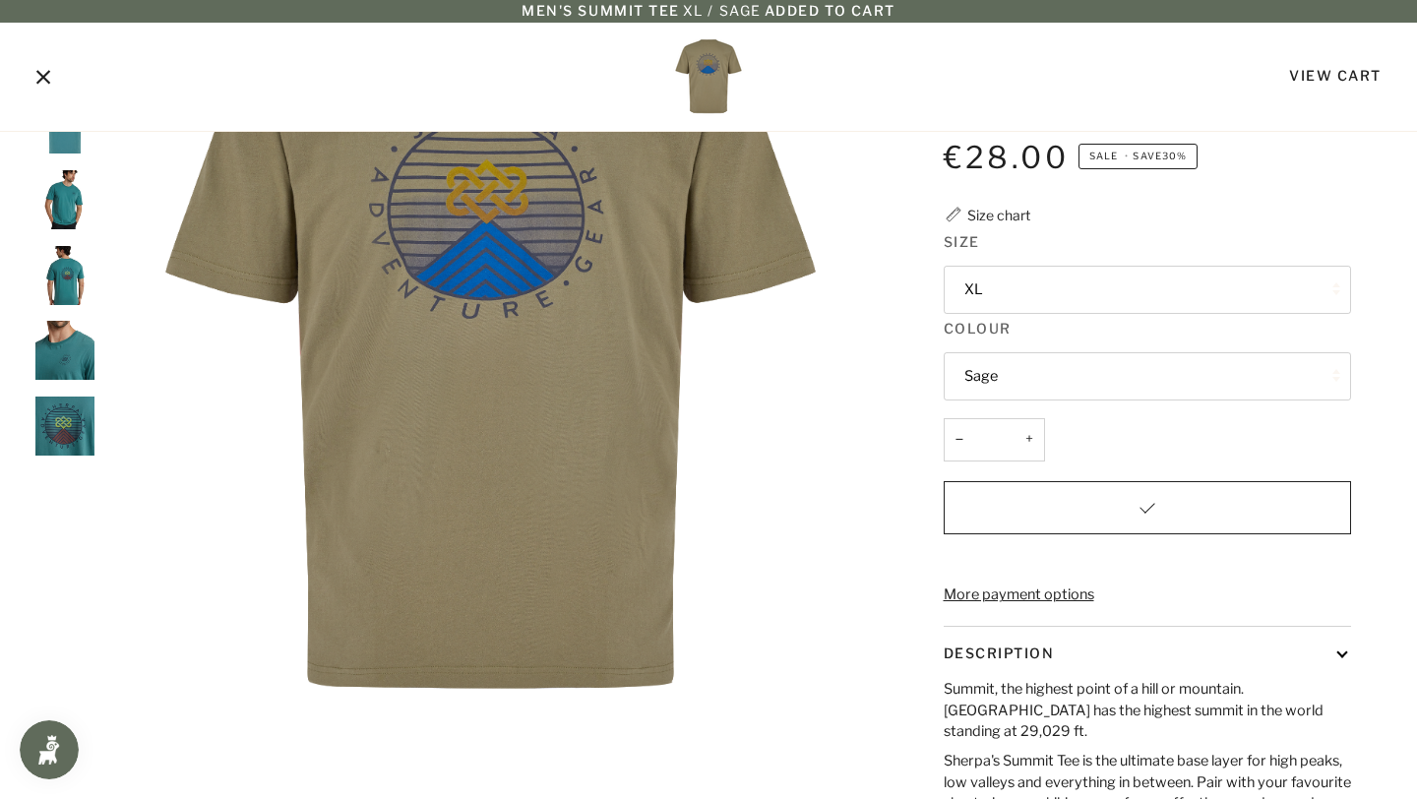
click at [856, 66] on div "View Cart" at bounding box center [1166, 76] width 432 height 23
click at [856, 84] on div "View Cart" at bounding box center [1166, 76] width 432 height 23
click at [856, 75] on link "View Cart" at bounding box center [1335, 75] width 93 height 17
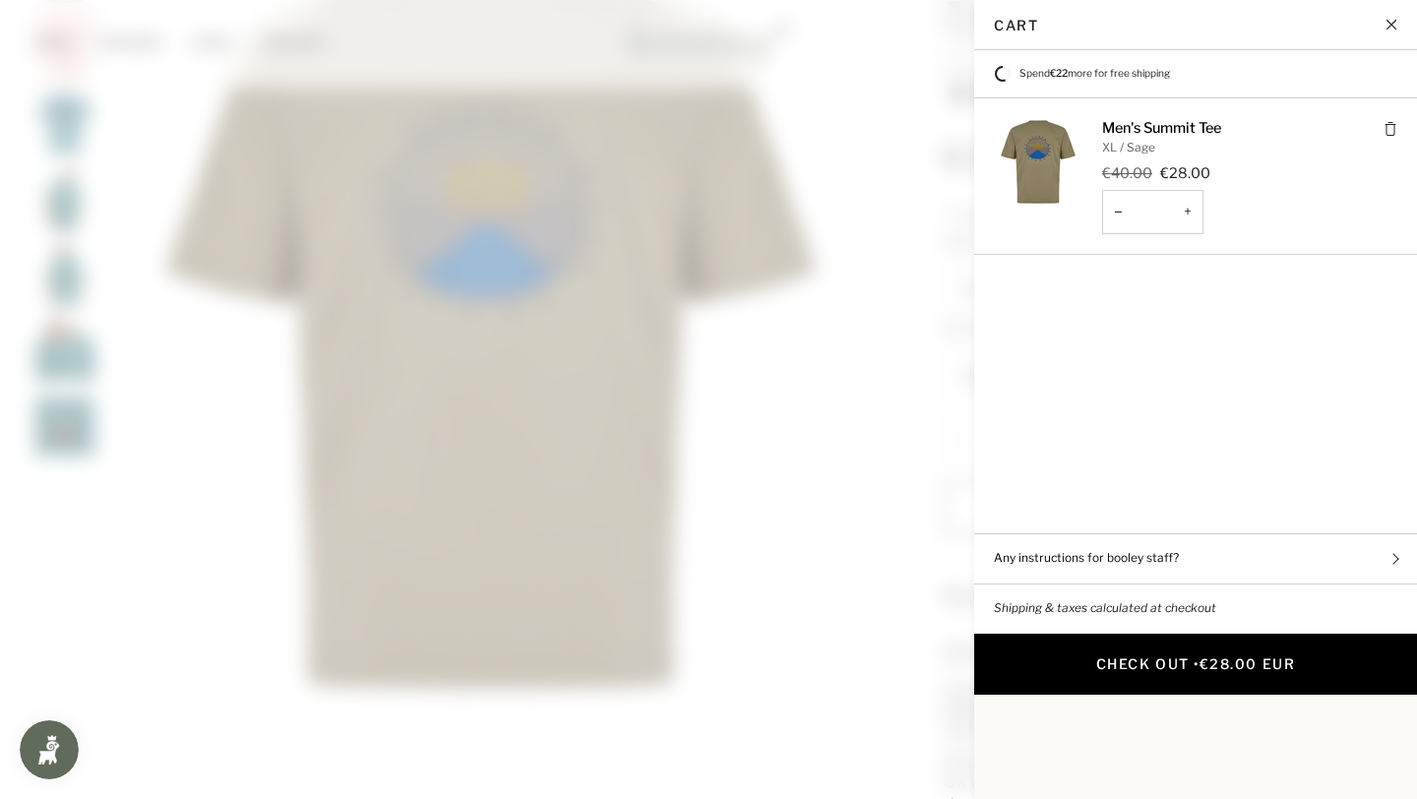
click at [856, 634] on button "Check Out • €28.00 EUR" at bounding box center [1195, 664] width 443 height 61
